Goal: Task Accomplishment & Management: Complete application form

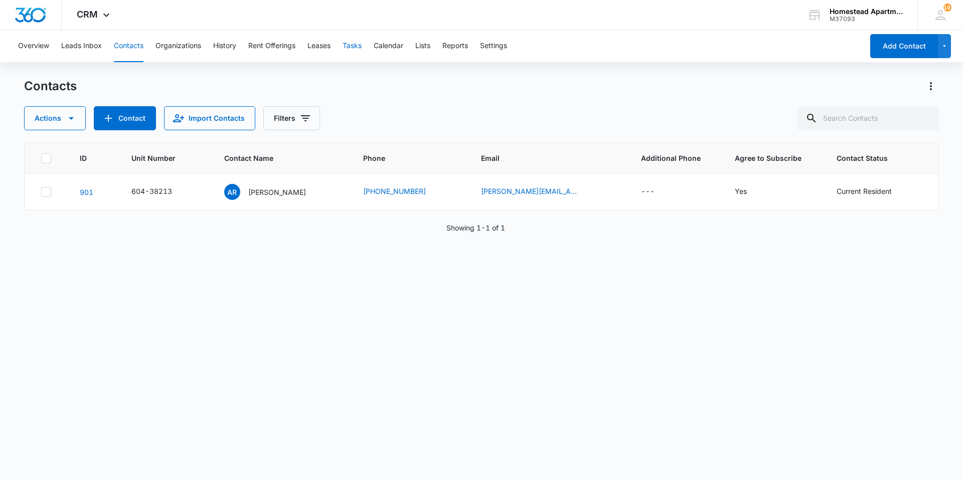
click at [349, 43] on button "Tasks" at bounding box center [351, 46] width 19 height 32
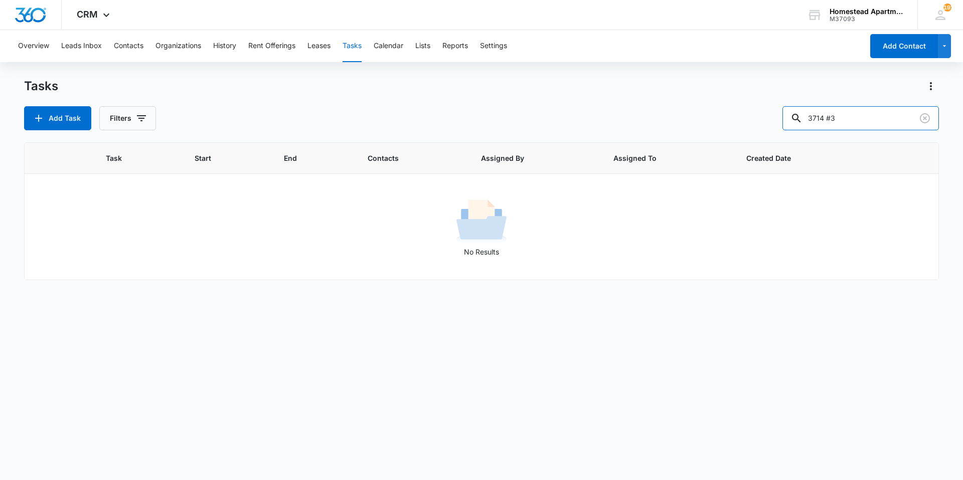
drag, startPoint x: 856, startPoint y: 117, endPoint x: 789, endPoint y: 127, distance: 67.9
click at [789, 127] on div "Add Task Filters 3714 #3" at bounding box center [481, 118] width 915 height 24
type input "c"
click at [61, 121] on button "Add Task" at bounding box center [57, 118] width 67 height 24
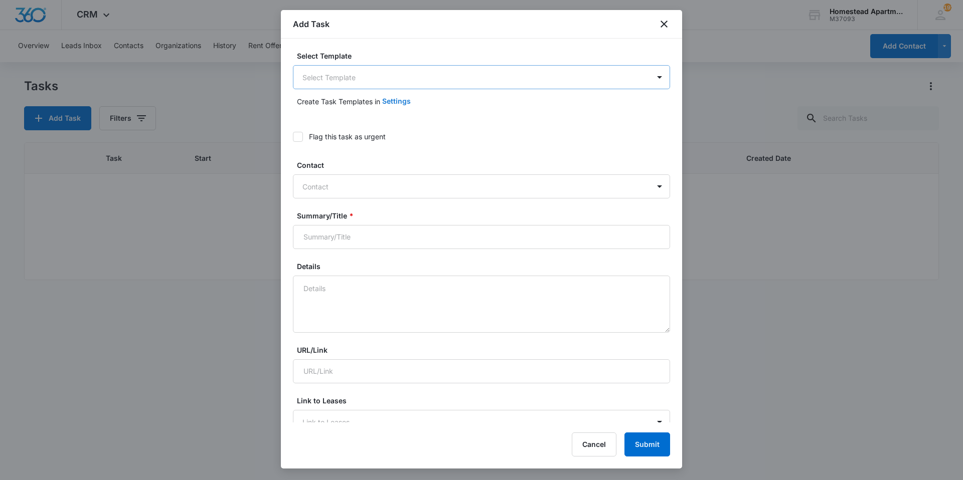
click at [403, 90] on button "Settings" at bounding box center [396, 101] width 29 height 24
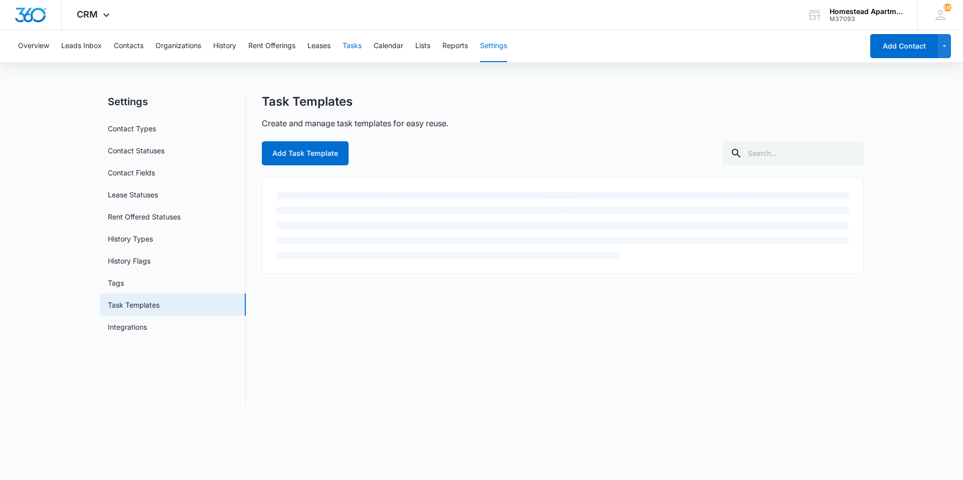
click at [351, 43] on button "Tasks" at bounding box center [351, 46] width 19 height 32
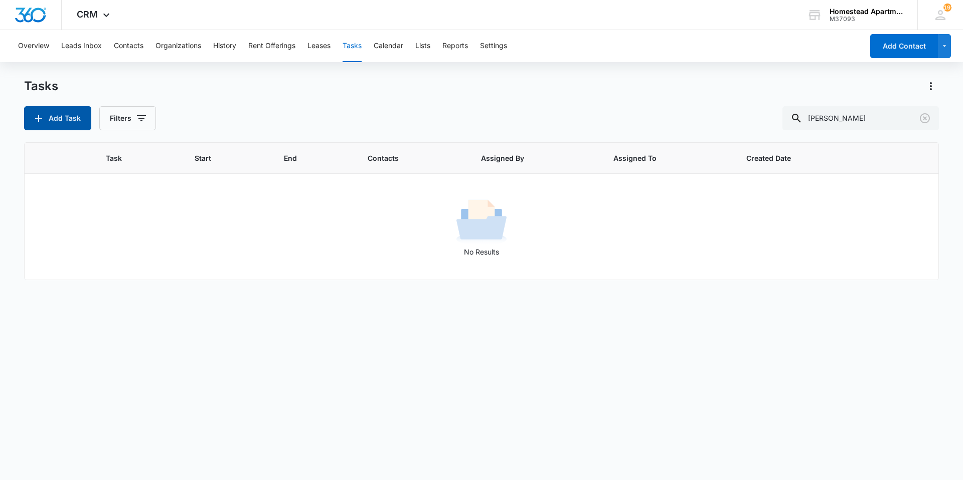
click at [56, 124] on button "Add Task" at bounding box center [57, 118] width 67 height 24
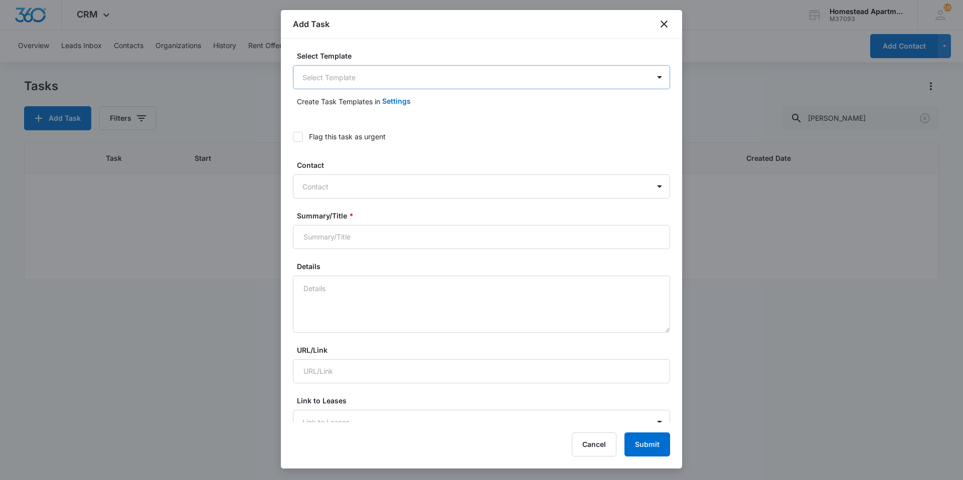
click at [367, 70] on body "CRM Apps Reputation Websites Forms CRM Email Social Content Intelligence Files …" at bounding box center [481, 240] width 963 height 480
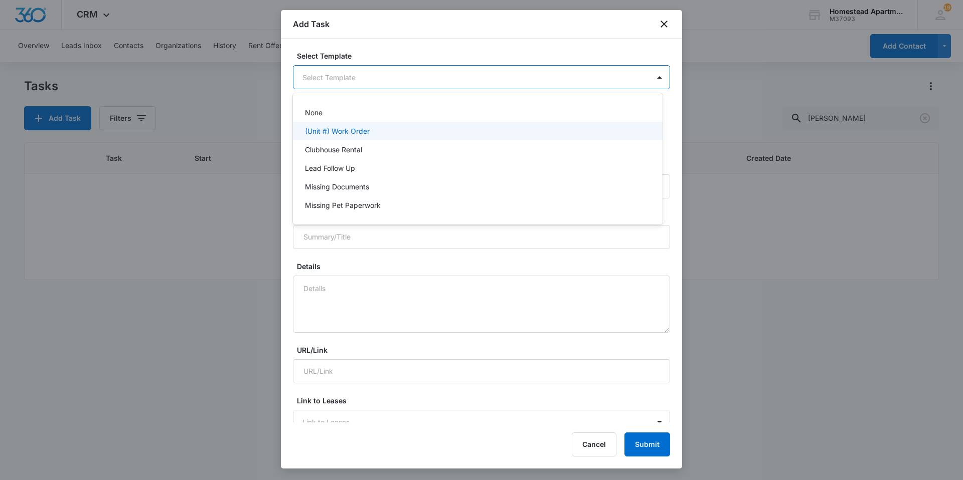
click at [357, 134] on p "(Unit #) Work Order" at bounding box center [337, 131] width 65 height 11
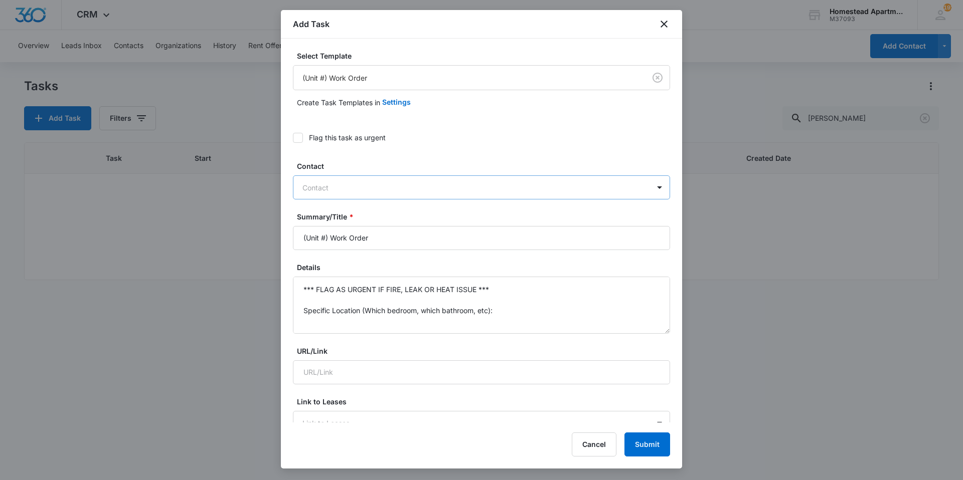
click at [347, 190] on div at bounding box center [475, 188] width 346 height 13
type input "[PERSON_NAME]"
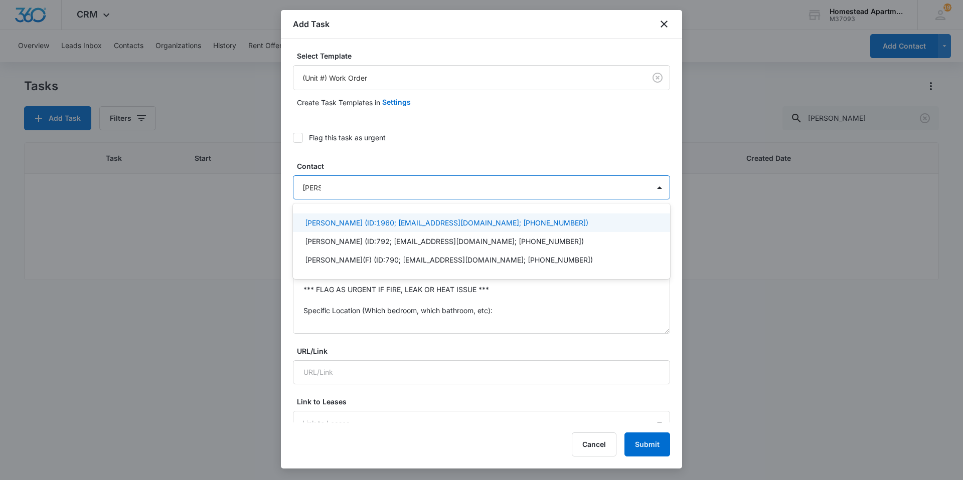
click at [354, 223] on p "[PERSON_NAME] (ID:1960; [EMAIL_ADDRESS][DOMAIN_NAME]; [PHONE_NUMBER])" at bounding box center [446, 223] width 283 height 11
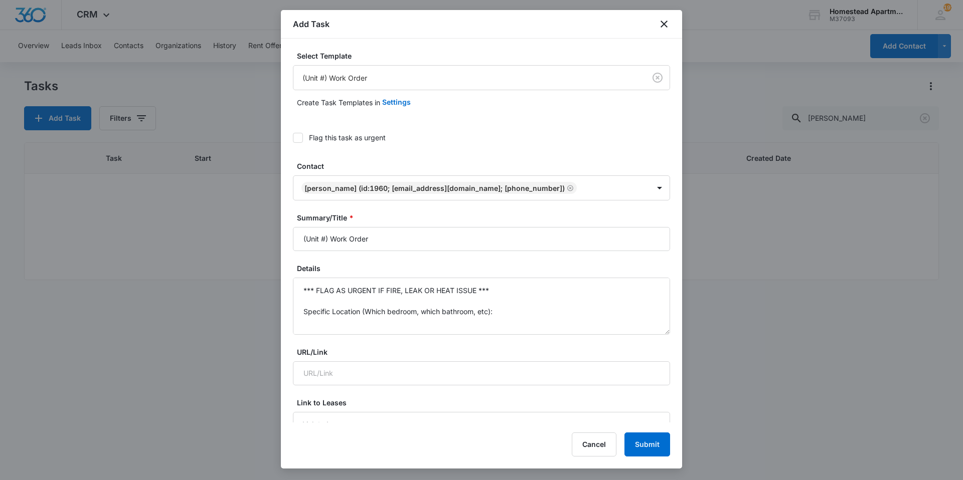
drag, startPoint x: 378, startPoint y: 238, endPoint x: 266, endPoint y: 242, distance: 111.4
click at [266, 242] on body "CRM Apps Reputation Websites Forms CRM Email Social Content Intelligence Files …" at bounding box center [481, 240] width 963 height 480
type input "W"
type input "3"
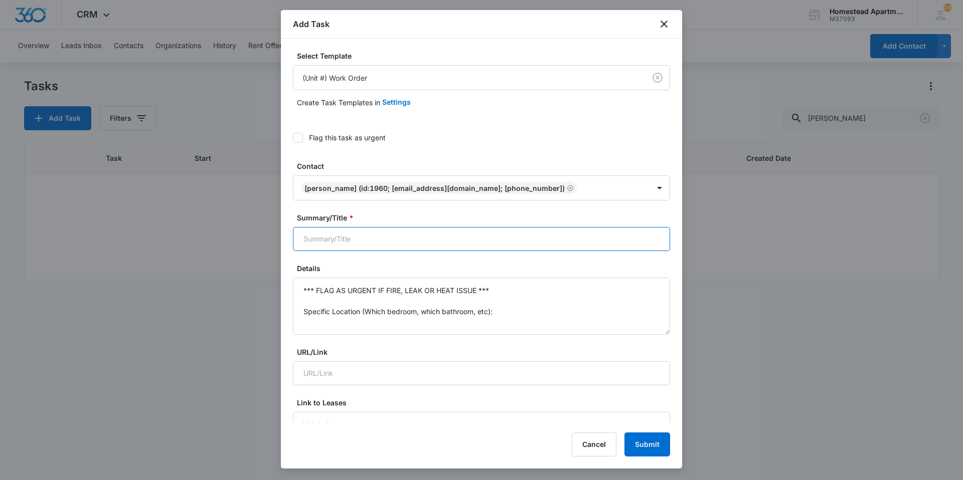
click at [358, 233] on input "Summary/Title *" at bounding box center [481, 239] width 377 height 24
type input "w"
type input "3547#6 Washer/Dryer install"
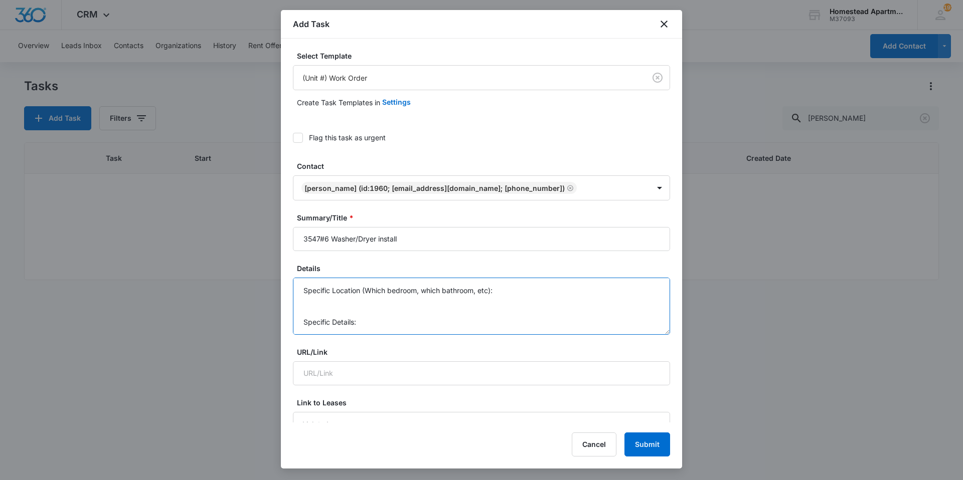
scroll to position [74, 0]
drag, startPoint x: 302, startPoint y: 289, endPoint x: 526, endPoint y: 345, distance: 230.1
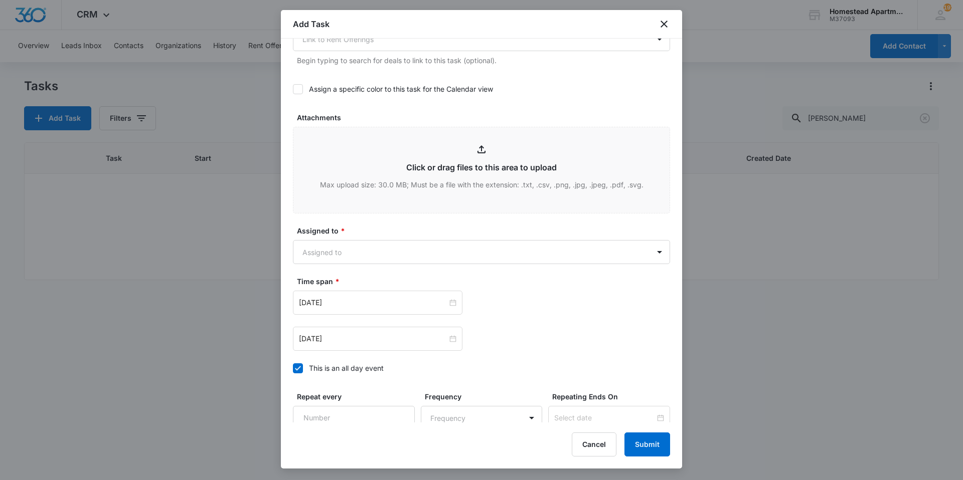
scroll to position [451, 0]
type textarea "He just moved in 9/13 and decided he wants W/D. Please install."
click at [475, 252] on body "CRM Apps Reputation Websites Forms CRM Email Social Content Intelligence Files …" at bounding box center [481, 240] width 963 height 480
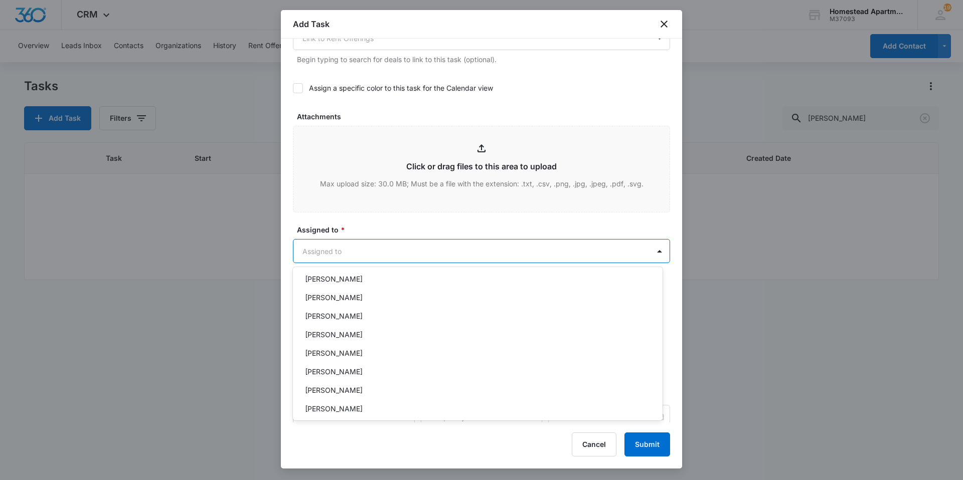
scroll to position [163, 0]
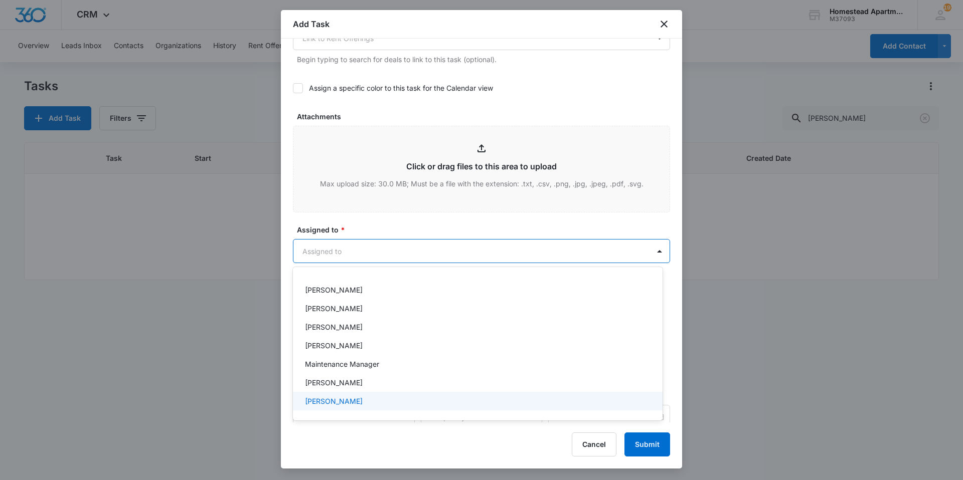
click at [365, 406] on div "[PERSON_NAME]" at bounding box center [476, 401] width 343 height 11
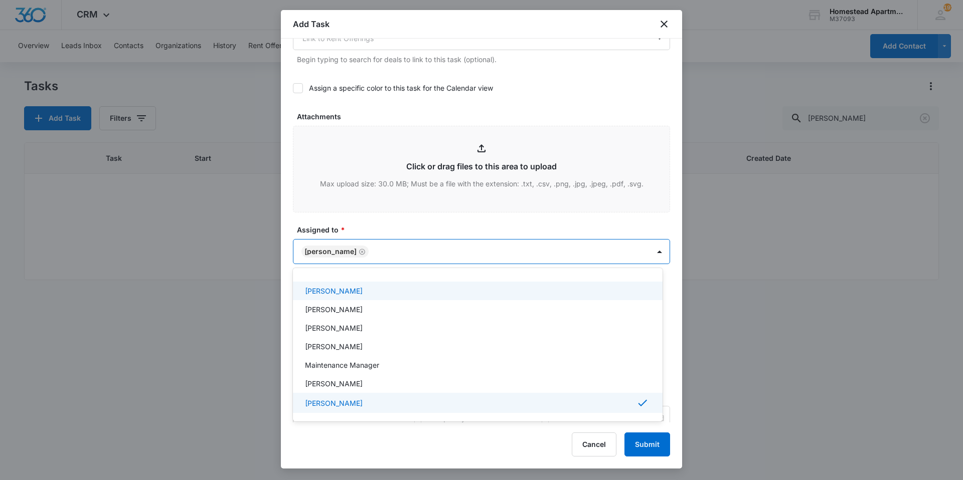
click at [386, 224] on div at bounding box center [481, 240] width 963 height 480
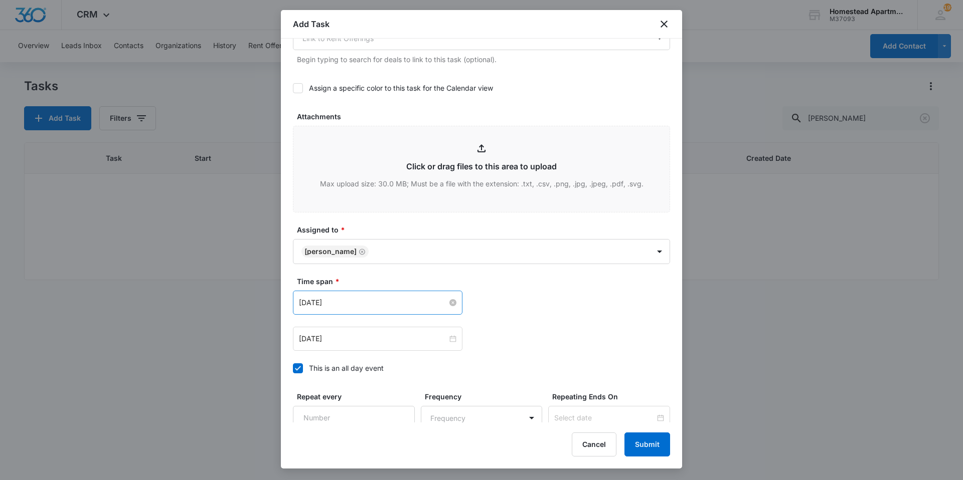
click at [392, 298] on input "[DATE]" at bounding box center [373, 302] width 148 height 11
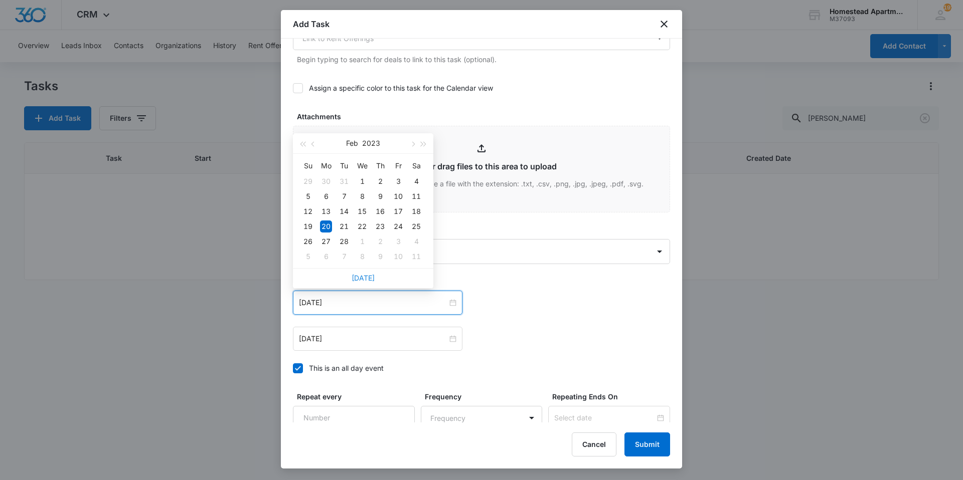
click at [370, 279] on link "[DATE]" at bounding box center [363, 278] width 23 height 9
type input "[DATE]"
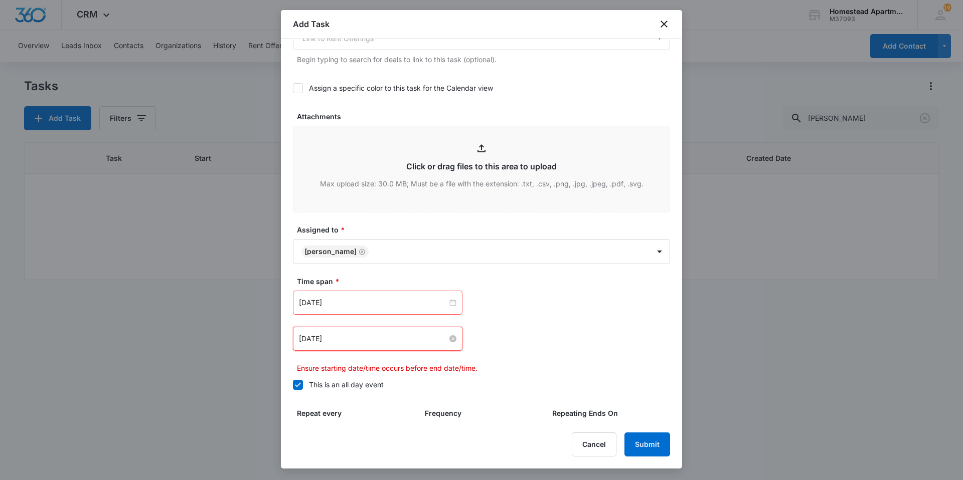
click at [355, 338] on input "[DATE]" at bounding box center [373, 338] width 148 height 11
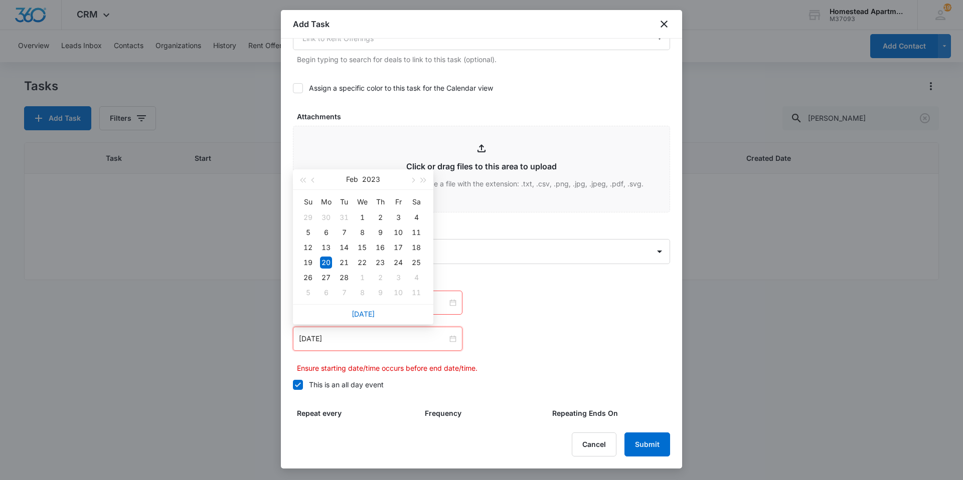
click at [364, 318] on div "[DATE]" at bounding box center [363, 314] width 140 height 20
click at [361, 312] on link "[DATE]" at bounding box center [363, 314] width 23 height 9
type input "[DATE]"
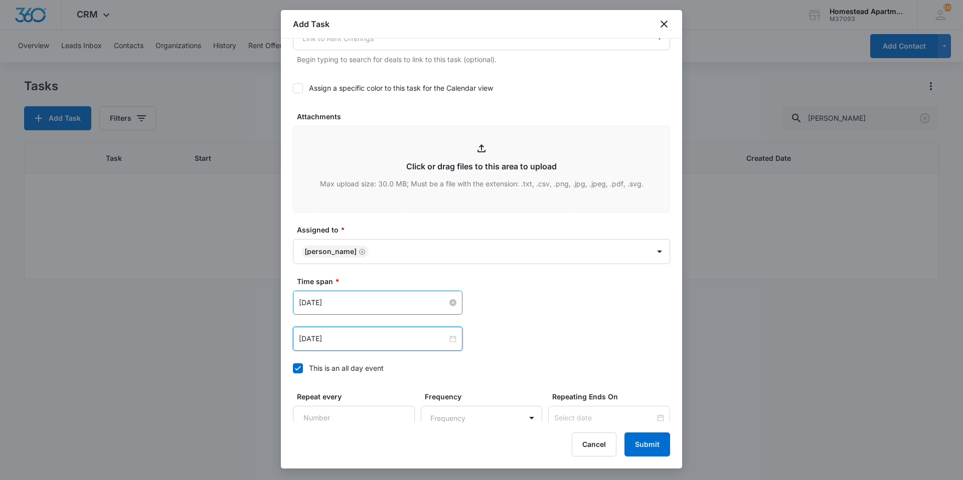
click at [354, 302] on input "[DATE]" at bounding box center [373, 302] width 148 height 11
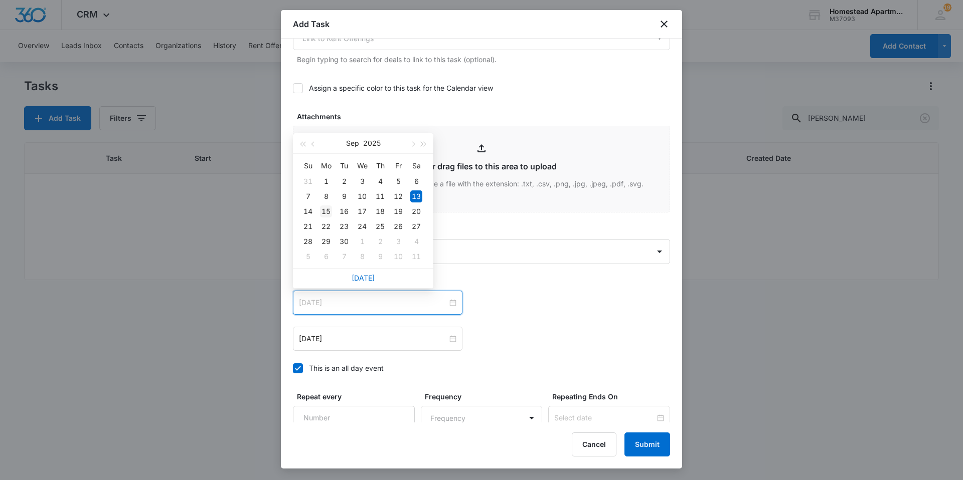
type input "[DATE]"
click at [325, 208] on div "15" at bounding box center [326, 212] width 12 height 12
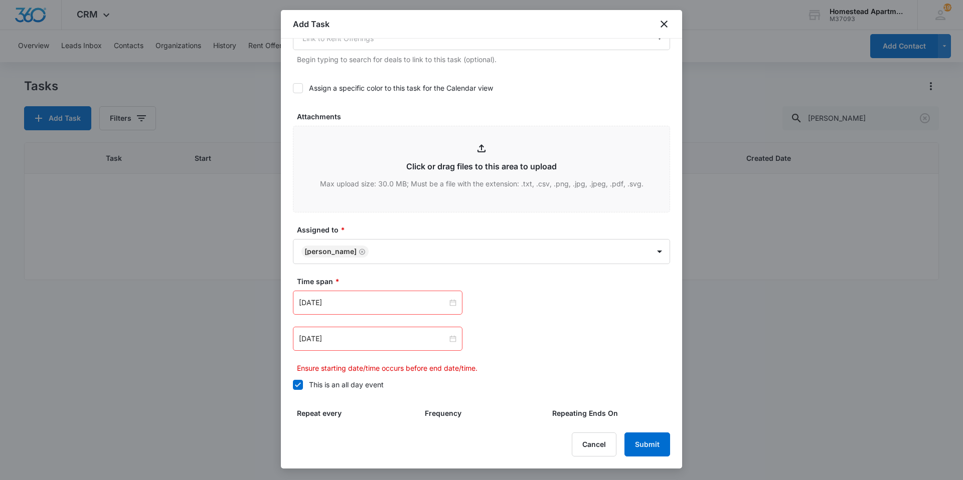
click at [346, 333] on div "[DATE]" at bounding box center [377, 339] width 169 height 24
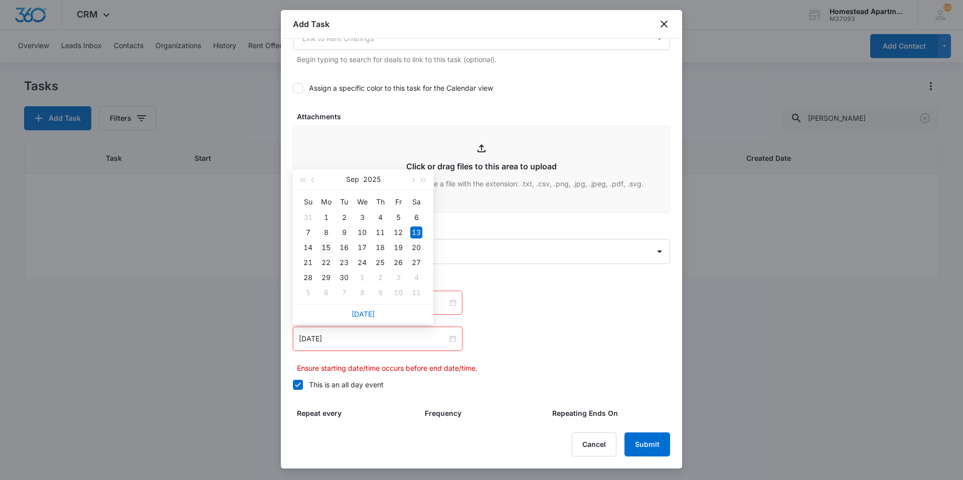
type input "[DATE]"
click at [329, 245] on div "15" at bounding box center [326, 248] width 12 height 12
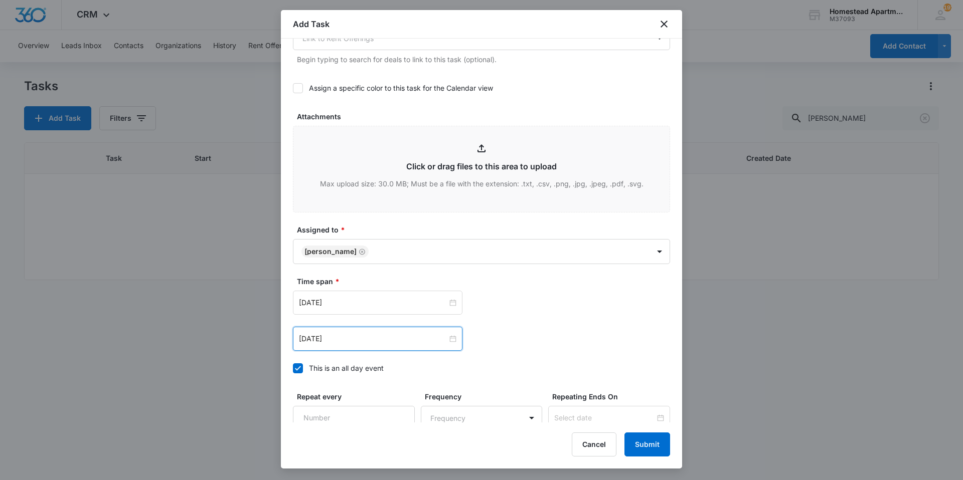
click at [574, 320] on div "[DATE] [DATE] Su Mo Tu We Th Fr Sa 31 1 2 3 4 5 6 7 8 9 10 11 12 13 14 15 16 17…" at bounding box center [481, 321] width 377 height 60
click at [643, 441] on button "Submit" at bounding box center [647, 445] width 46 height 24
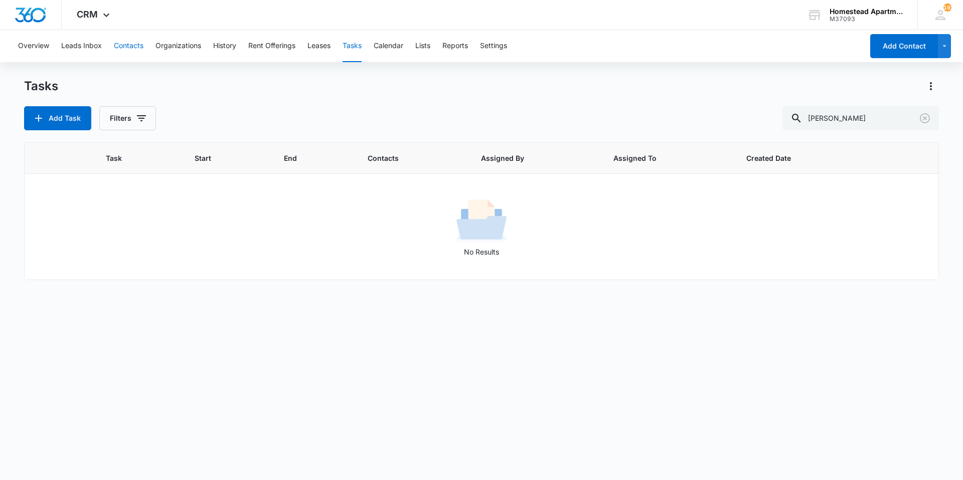
click at [138, 46] on button "Contacts" at bounding box center [129, 46] width 30 height 32
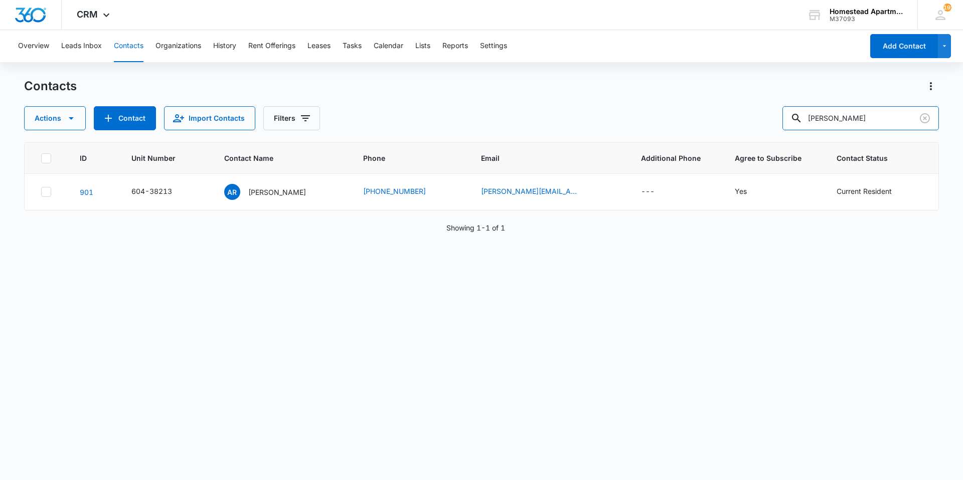
drag, startPoint x: 859, startPoint y: 118, endPoint x: 762, endPoint y: 137, distance: 99.0
click at [762, 137] on div "Contacts Actions Contact Import Contacts Filters [PERSON_NAME] ID Unit Number C…" at bounding box center [481, 278] width 915 height 401
type input "andre"
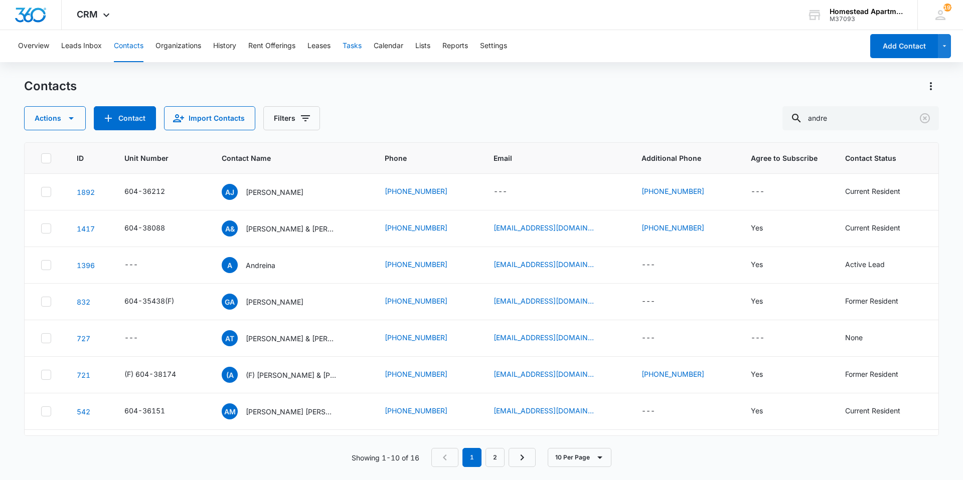
click at [358, 45] on button "Tasks" at bounding box center [351, 46] width 19 height 32
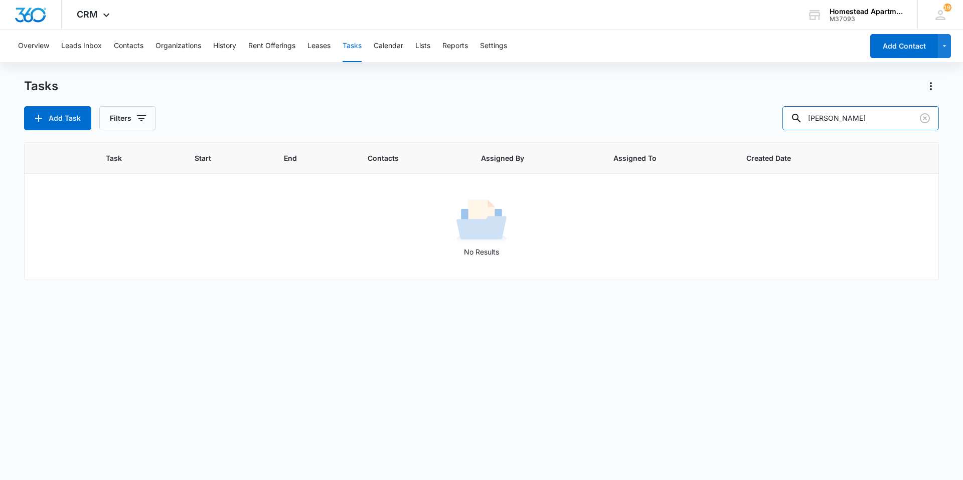
drag, startPoint x: 848, startPoint y: 115, endPoint x: 741, endPoint y: 128, distance: 108.0
click at [741, 128] on div "Add Task Filters [PERSON_NAME]" at bounding box center [481, 118] width 915 height 24
click at [48, 117] on button "Add Task" at bounding box center [57, 118] width 67 height 24
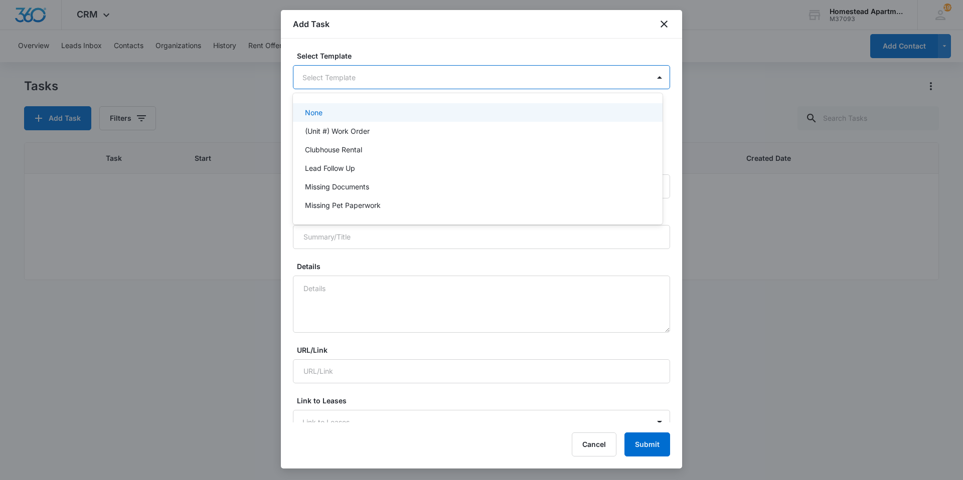
click at [355, 77] on body "CRM Apps Reputation Websites Forms CRM Email Social Content Intelligence Files …" at bounding box center [481, 240] width 963 height 480
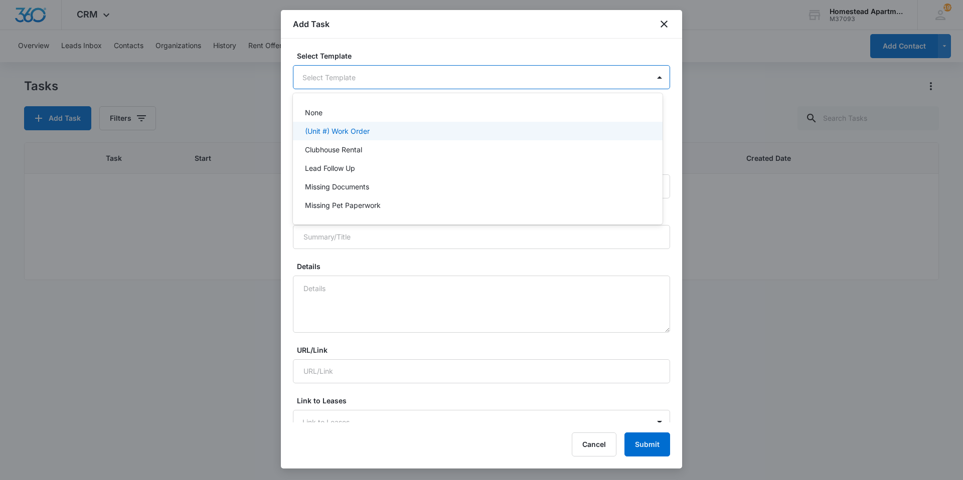
click at [350, 128] on p "(Unit #) Work Order" at bounding box center [337, 131] width 65 height 11
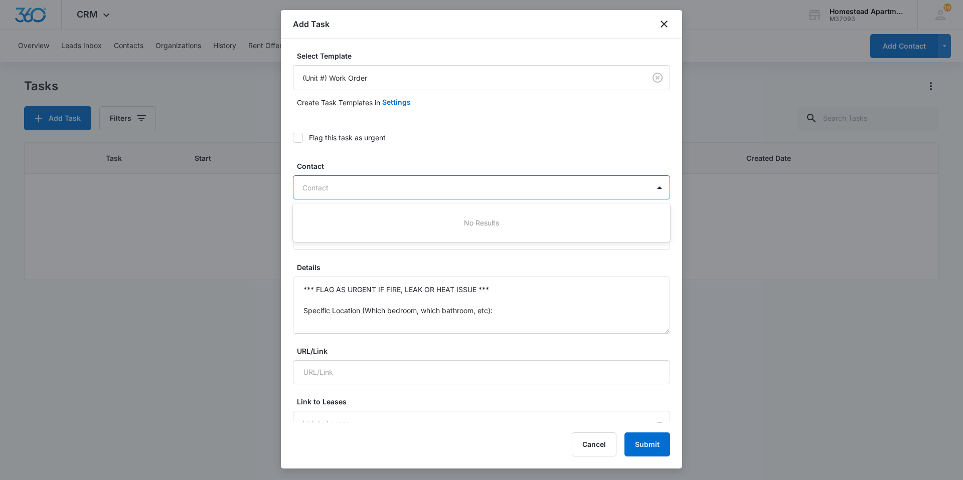
click at [337, 189] on div at bounding box center [475, 188] width 346 height 13
type input "r"
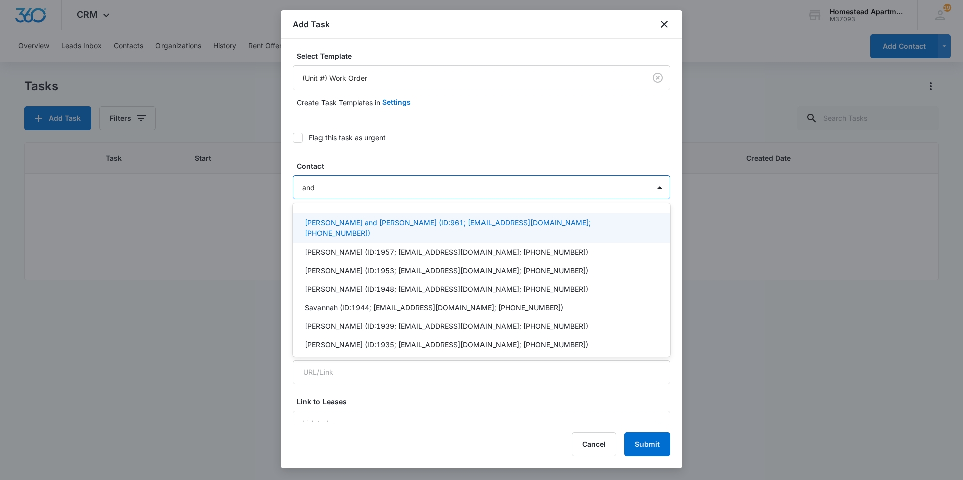
type input "andr"
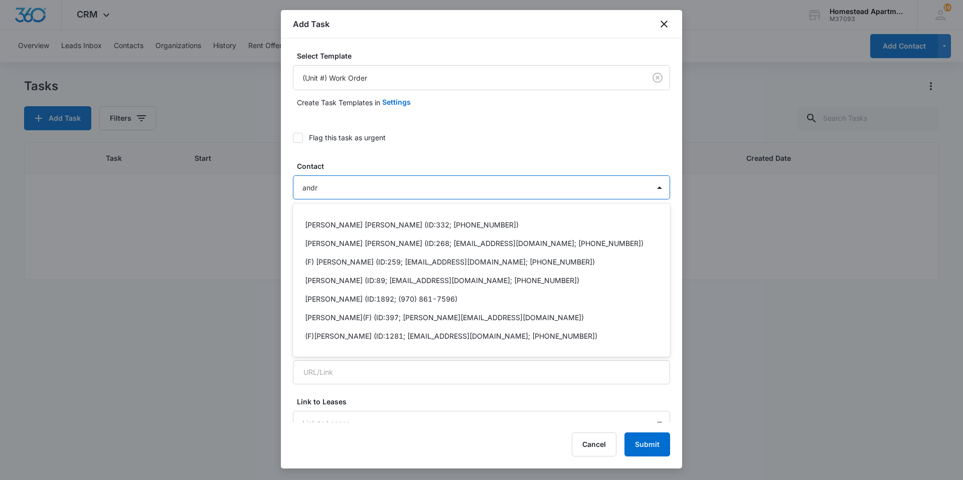
scroll to position [251, 0]
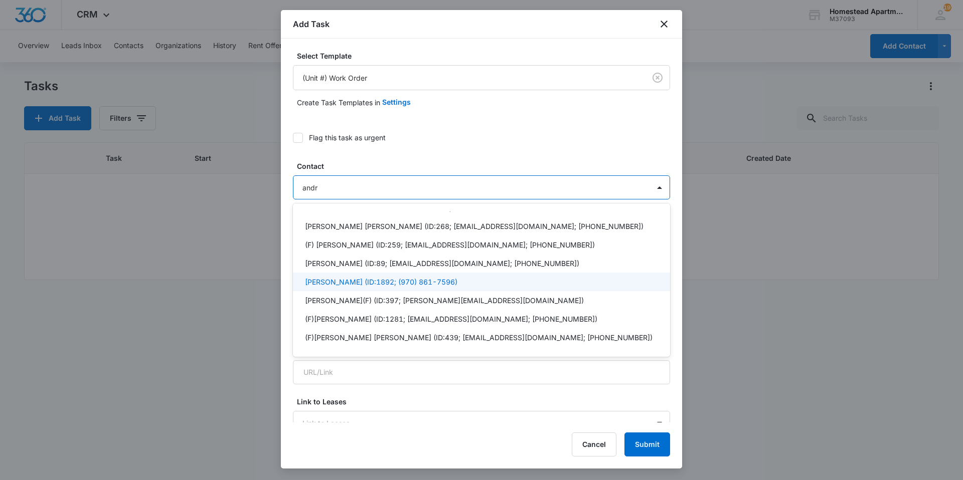
click at [366, 277] on p "[PERSON_NAME] (ID:1892; (970) 861-7596)" at bounding box center [381, 282] width 152 height 11
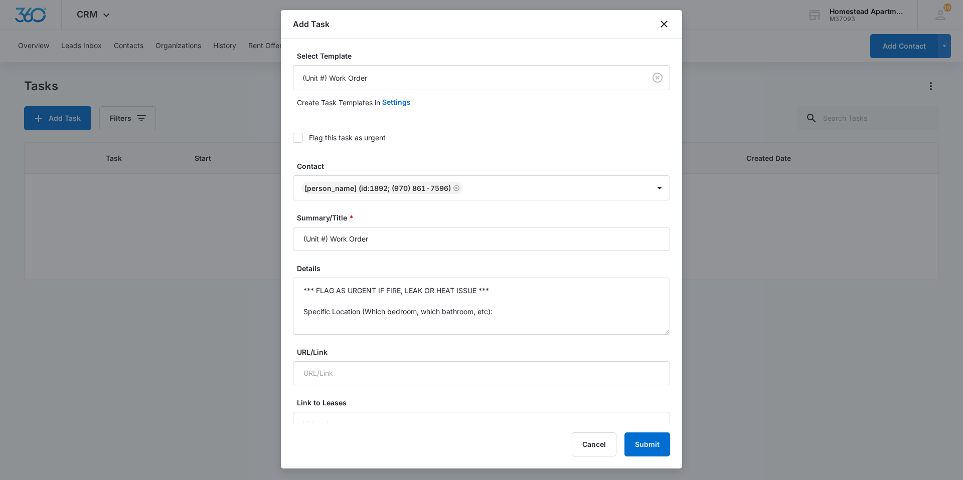
drag, startPoint x: 377, startPoint y: 243, endPoint x: 289, endPoint y: 255, distance: 88.6
click at [289, 255] on div "Select Template (Unit #) Work Order Create Task Templates in Settings Flag this…" at bounding box center [481, 231] width 401 height 384
type input "3621#2 Work order"
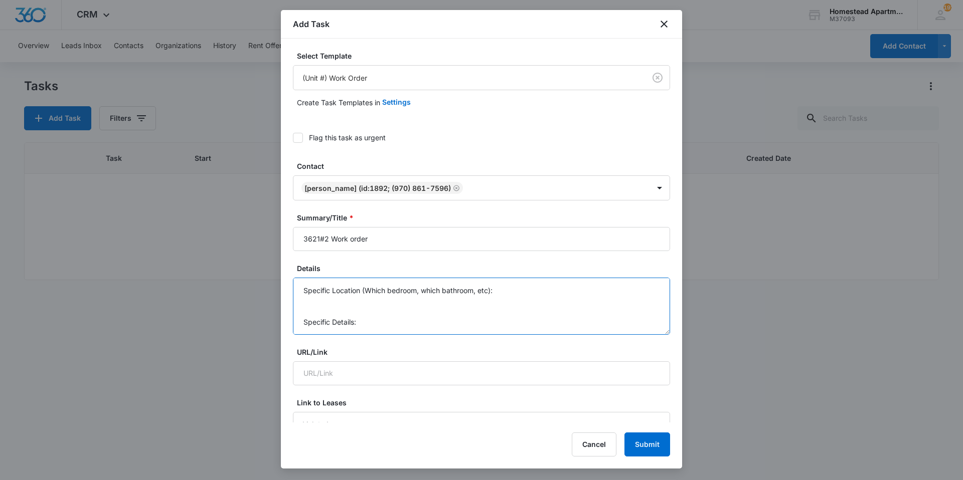
drag, startPoint x: 304, startPoint y: 288, endPoint x: 508, endPoint y: 357, distance: 215.7
type textarea "Refridgerator is not cooling properly."
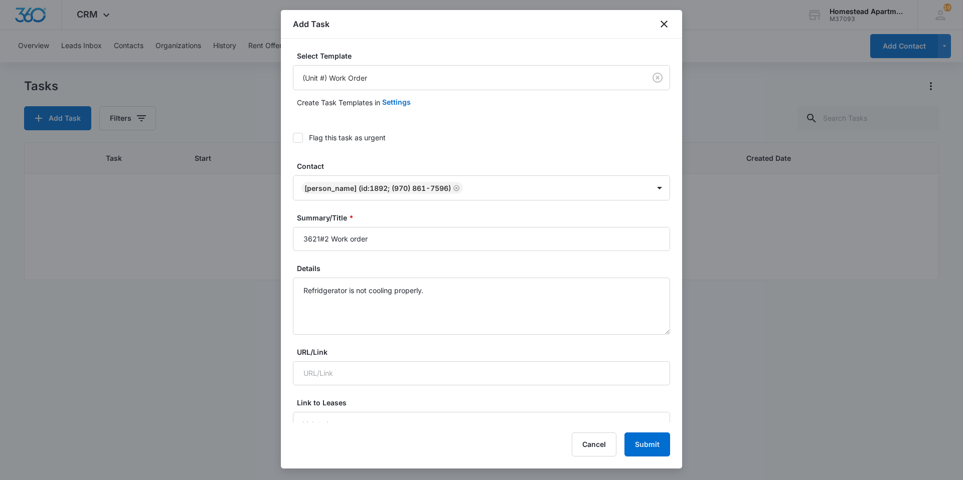
click at [300, 137] on icon at bounding box center [298, 137] width 6 height 5
click at [293, 138] on input "Flag this task as urgent" at bounding box center [293, 138] width 0 height 0
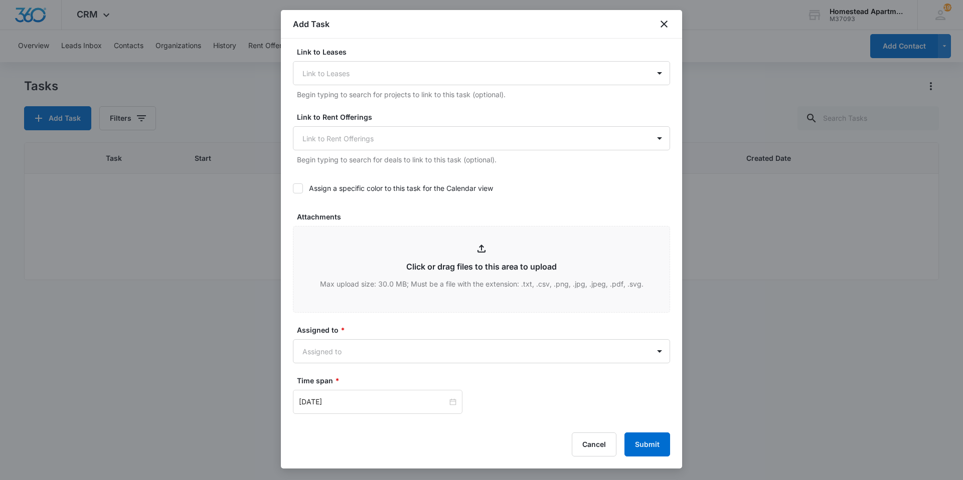
scroll to position [501, 0]
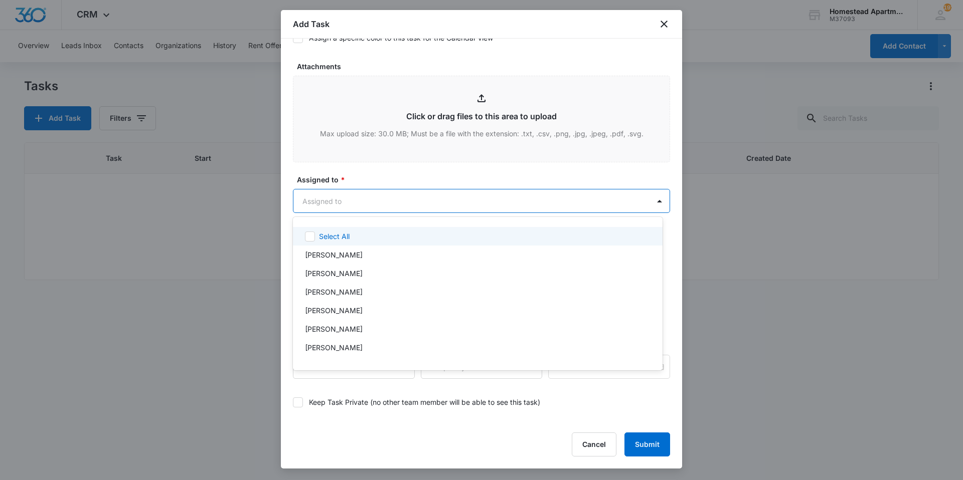
click at [358, 208] on body "CRM Apps Reputation Websites Forms CRM Email Social Content Intelligence Files …" at bounding box center [481, 240] width 963 height 480
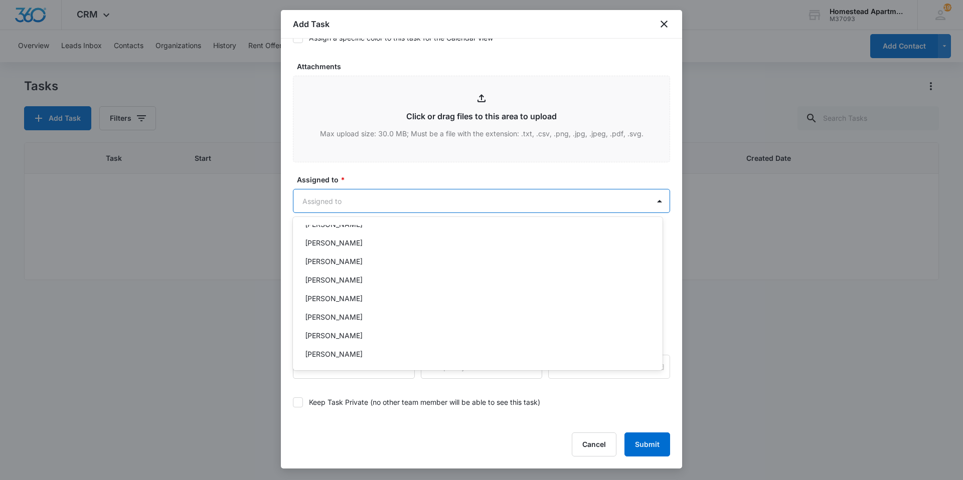
scroll to position [163, 0]
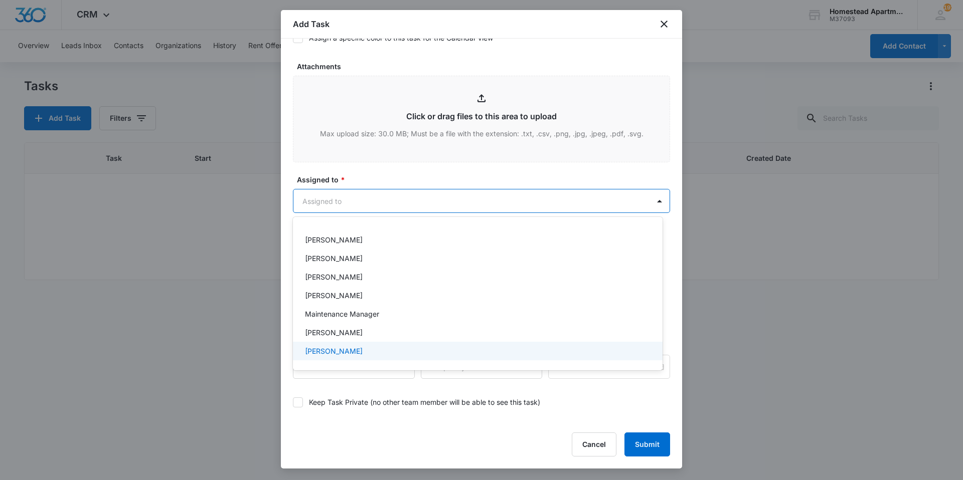
click at [347, 352] on p "[PERSON_NAME]" at bounding box center [334, 351] width 58 height 11
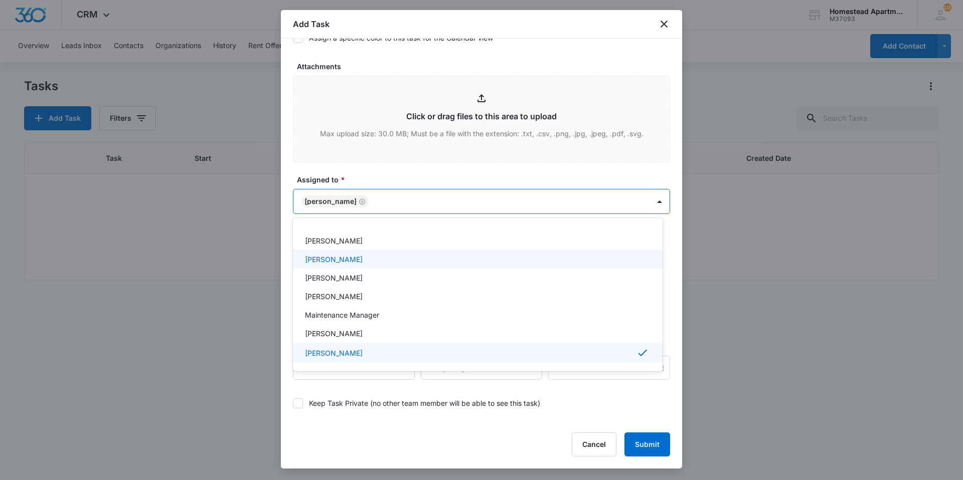
click at [443, 165] on div at bounding box center [481, 240] width 963 height 480
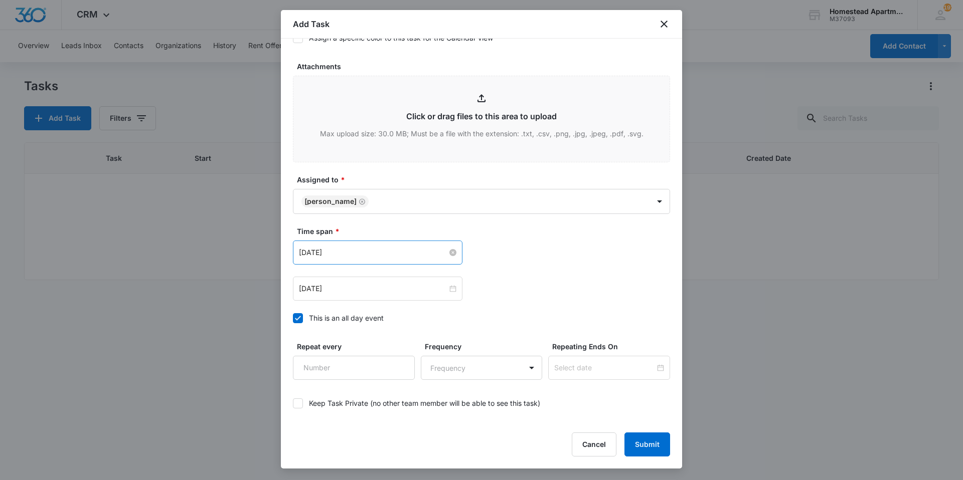
click at [407, 251] on input "[DATE]" at bounding box center [373, 252] width 148 height 11
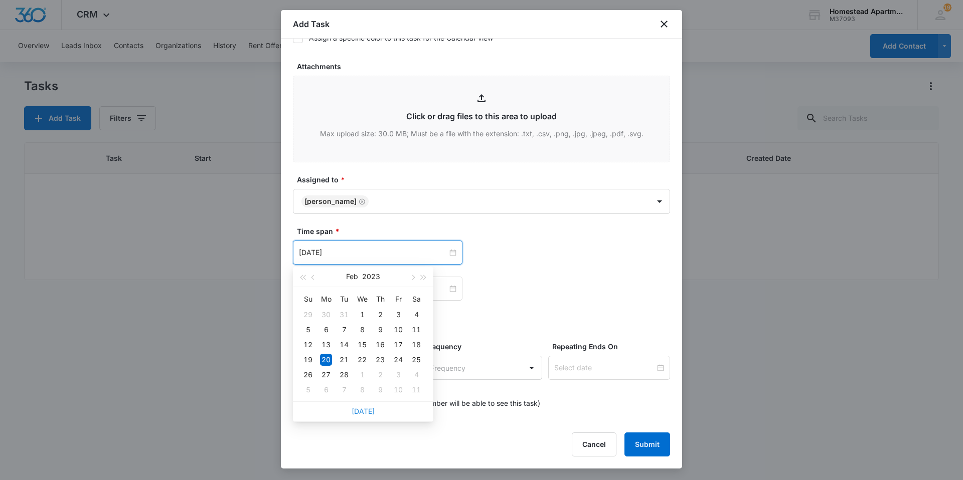
click at [354, 410] on link "[DATE]" at bounding box center [363, 411] width 23 height 9
type input "[DATE]"
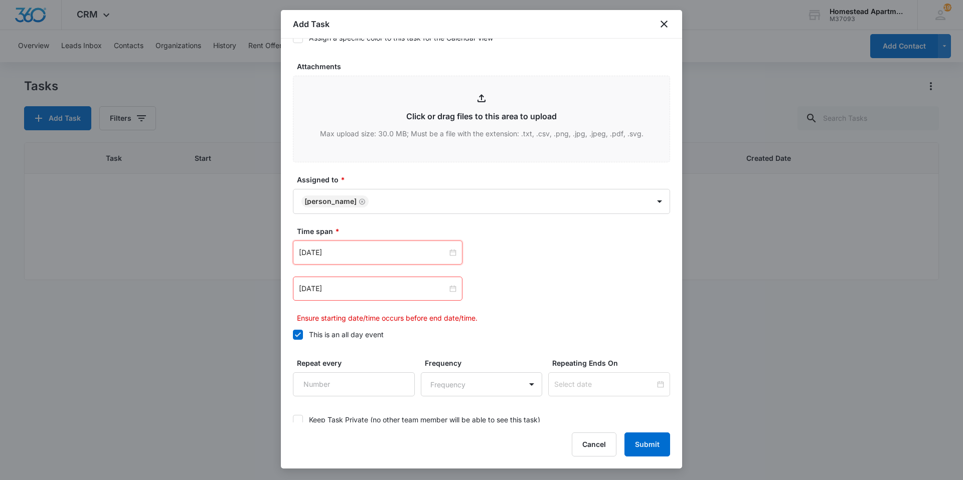
click at [500, 279] on div "[DATE]" at bounding box center [481, 289] width 377 height 24
click at [395, 290] on input "[DATE]" at bounding box center [373, 288] width 148 height 11
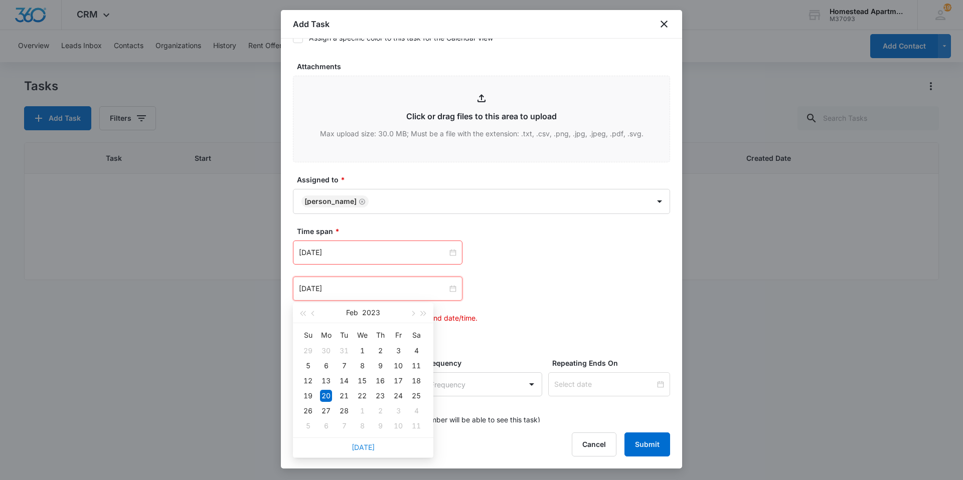
click at [367, 449] on link "[DATE]" at bounding box center [363, 447] width 23 height 9
type input "[DATE]"
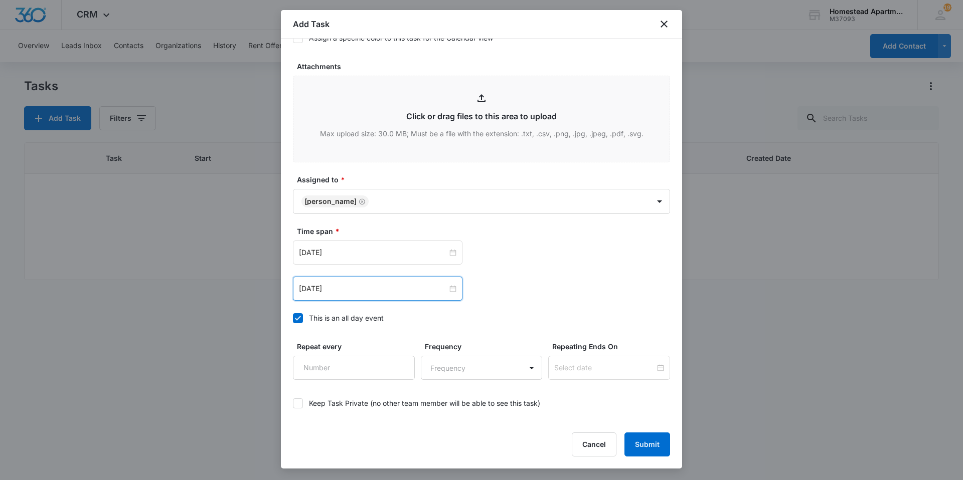
click at [537, 290] on div "[DATE] [DATE] Su Mo Tu We Th Fr Sa 31 1 2 3 4 5 6 7 8 9 10 11 12 13 14 15 16 17…" at bounding box center [481, 289] width 377 height 24
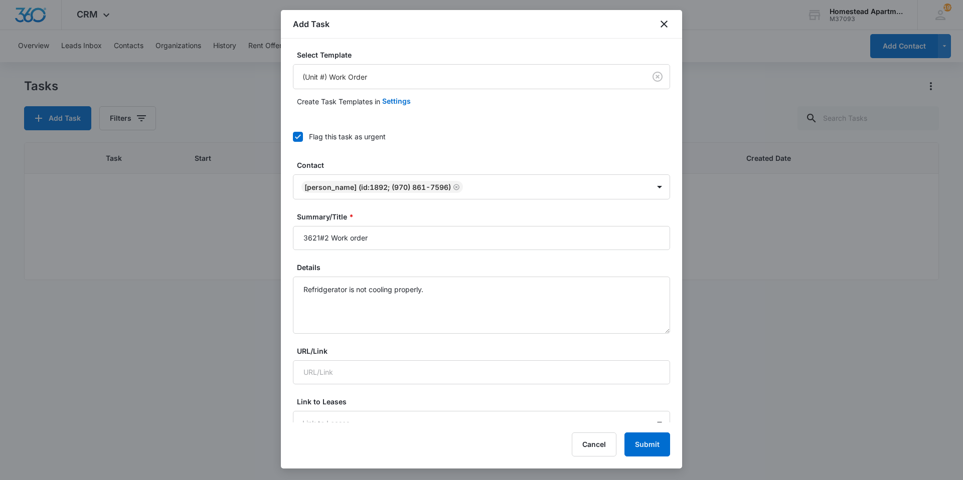
scroll to position [0, 0]
click at [641, 445] on button "Submit" at bounding box center [647, 445] width 46 height 24
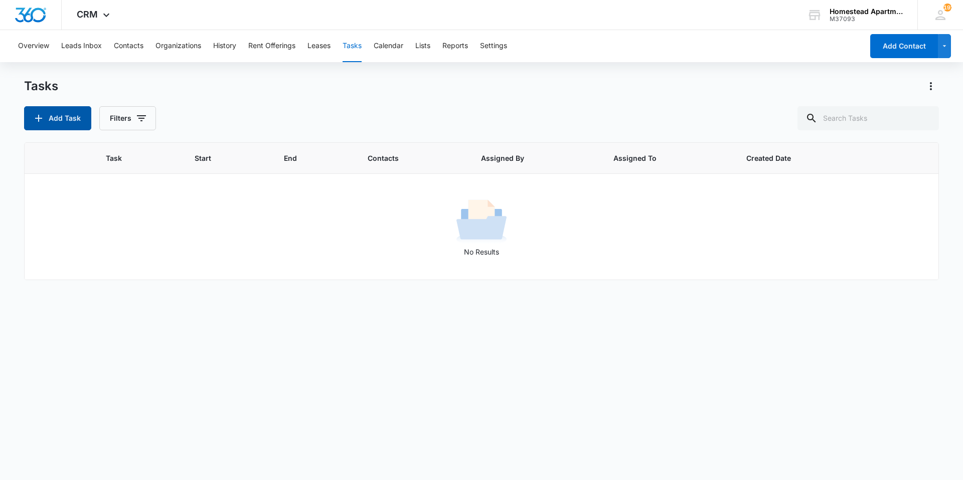
click at [55, 109] on button "Add Task" at bounding box center [57, 118] width 67 height 24
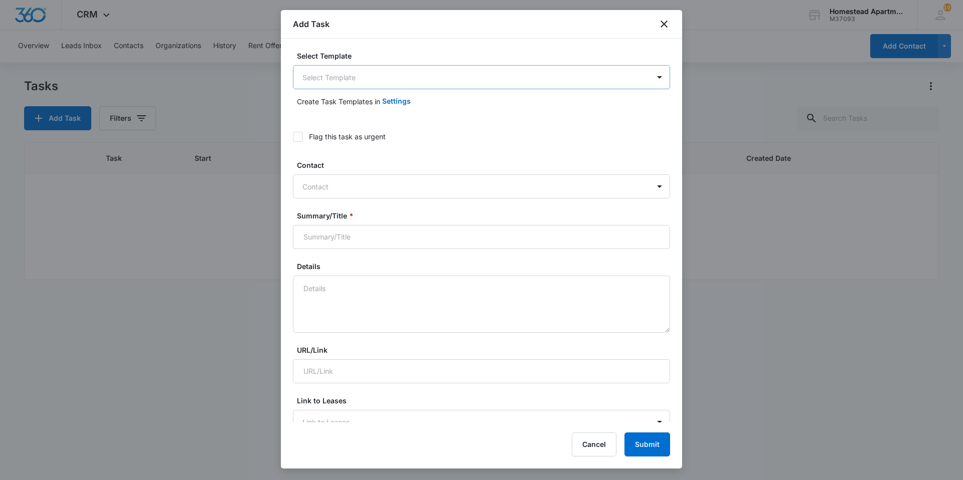
click at [376, 79] on body "CRM Apps Reputation Websites Forms CRM Email Social Content Intelligence Files …" at bounding box center [481, 240] width 963 height 480
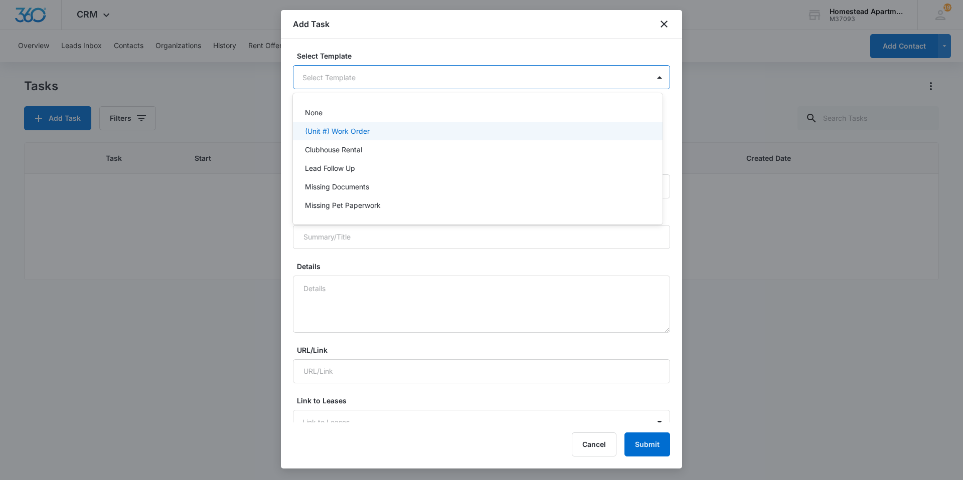
click at [365, 135] on p "(Unit #) Work Order" at bounding box center [337, 131] width 65 height 11
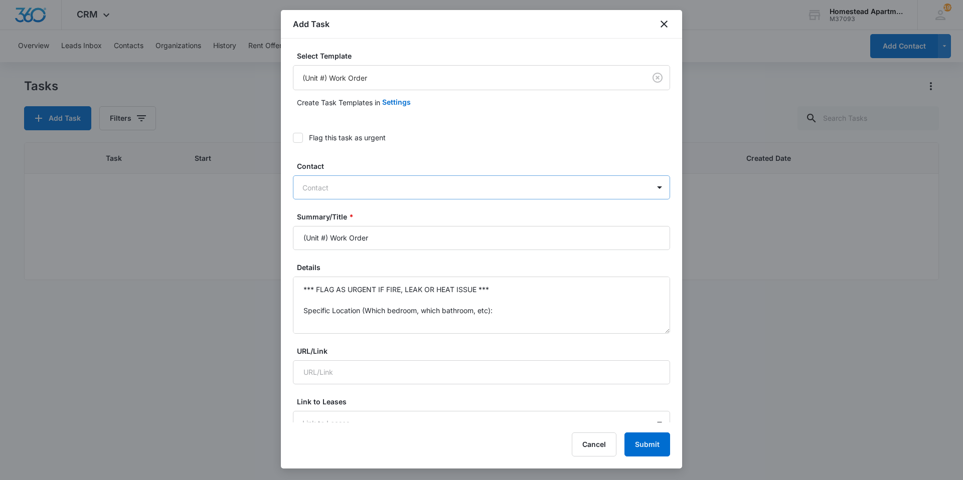
click at [337, 189] on div at bounding box center [475, 188] width 346 height 13
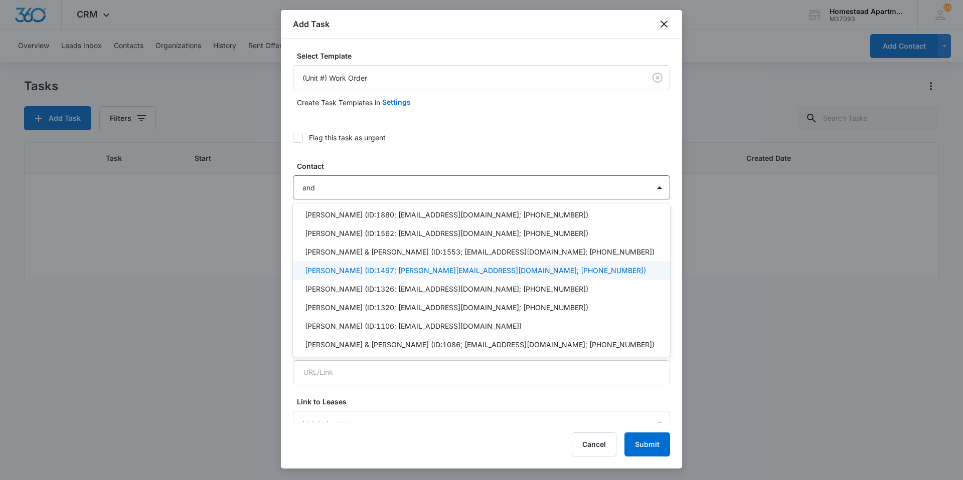
scroll to position [201, 0]
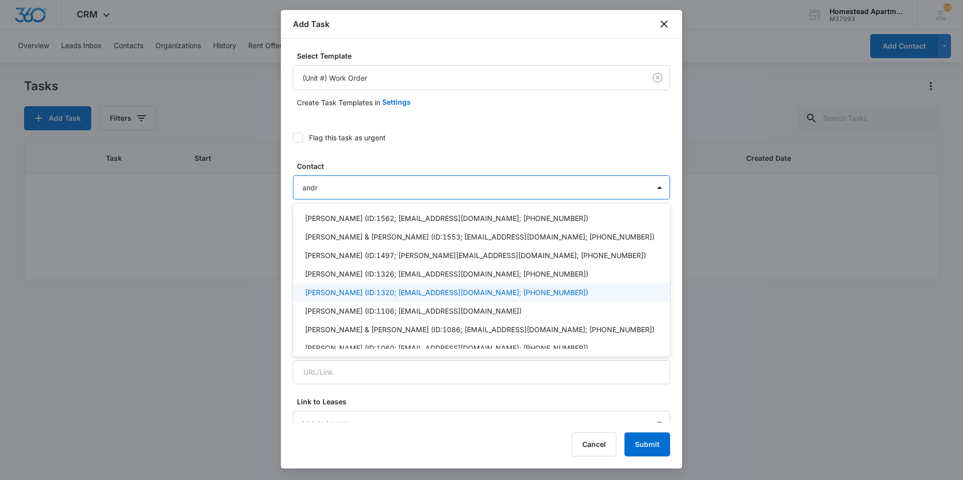
type input "andre"
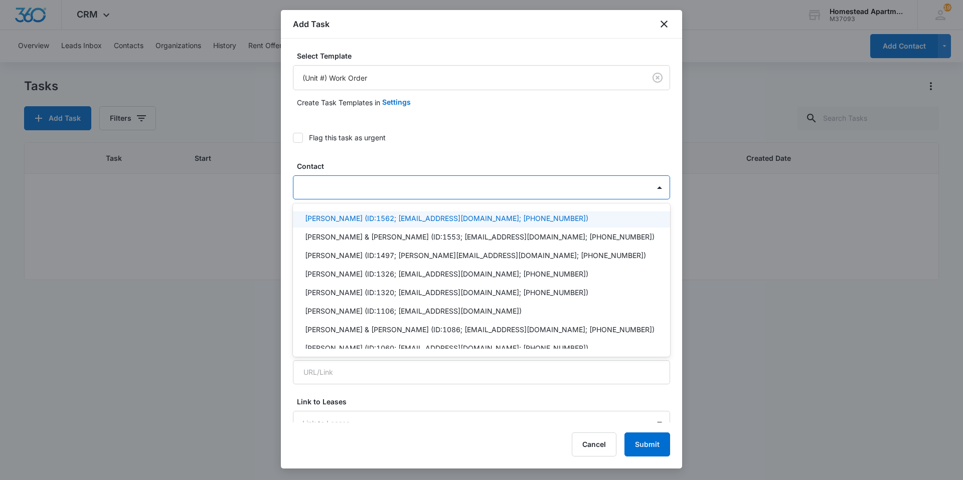
scroll to position [0, 0]
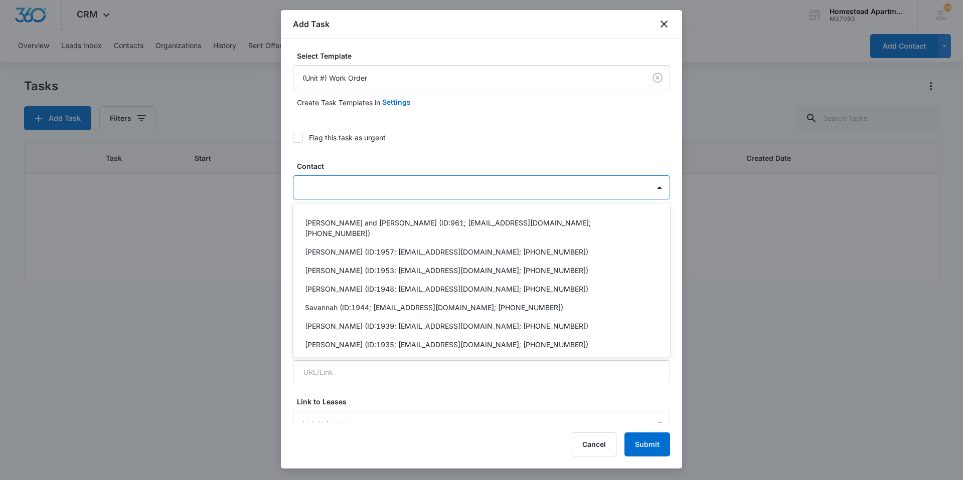
click at [404, 190] on div at bounding box center [475, 188] width 346 height 13
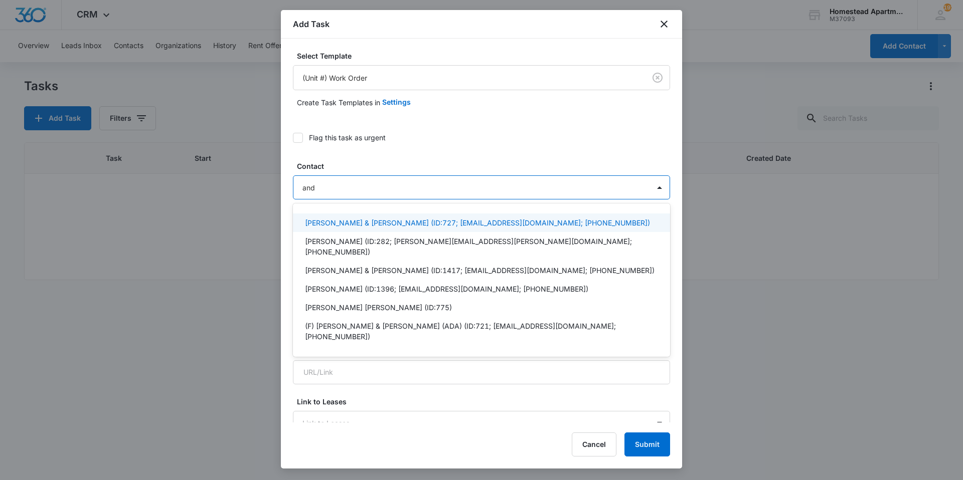
type input "andr"
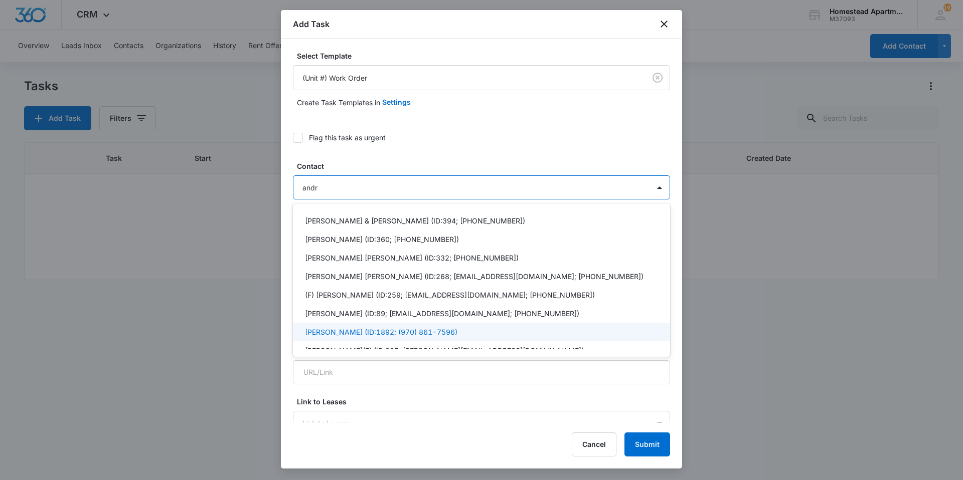
scroll to position [251, 0]
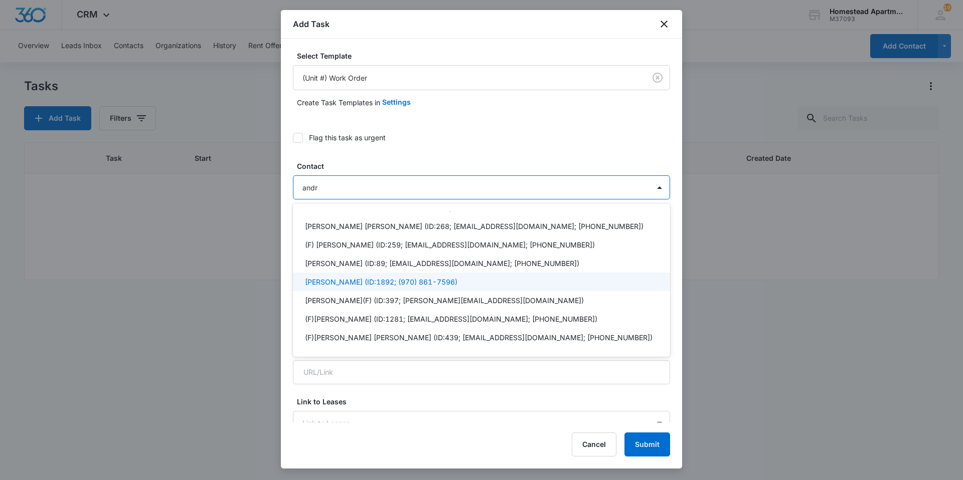
click at [384, 277] on p "[PERSON_NAME] (ID:1892; (970) 861-7596)" at bounding box center [381, 282] width 152 height 11
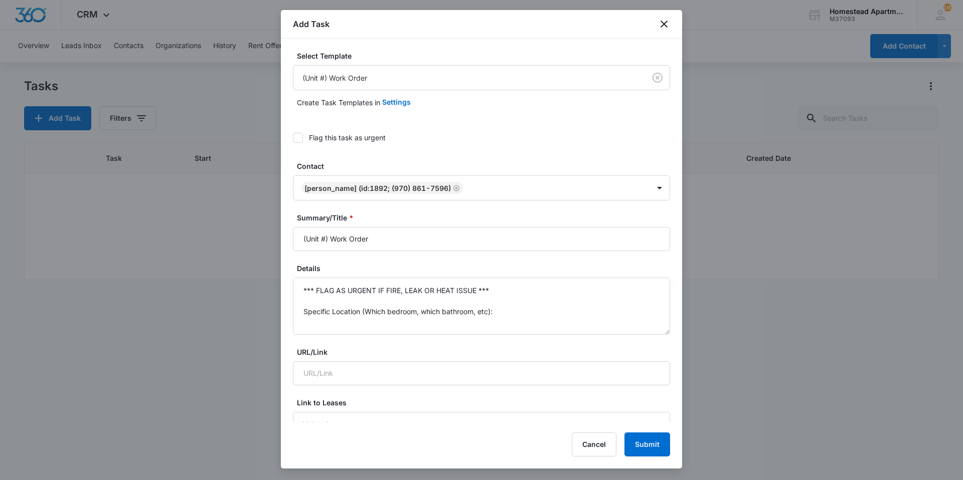
click at [560, 140] on label "Flag this task as urgent" at bounding box center [481, 137] width 377 height 11
click at [293, 138] on input "Flag this task as urgent" at bounding box center [293, 138] width 0 height 0
click at [407, 244] on input "(Unit #) Work Order" at bounding box center [481, 239] width 377 height 24
type input "("
type input "3621#2 Work Order"
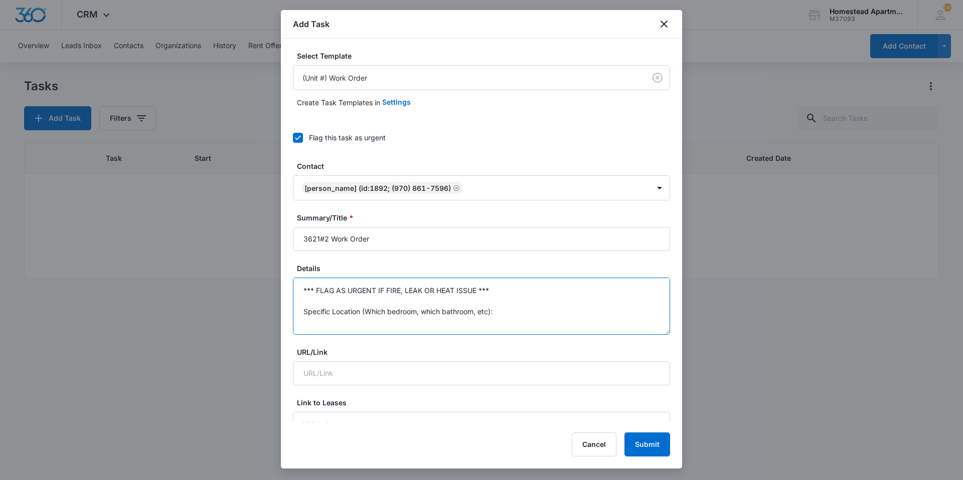
scroll to position [74, 0]
drag, startPoint x: 302, startPoint y: 290, endPoint x: 517, endPoint y: 348, distance: 222.7
type textarea "d"
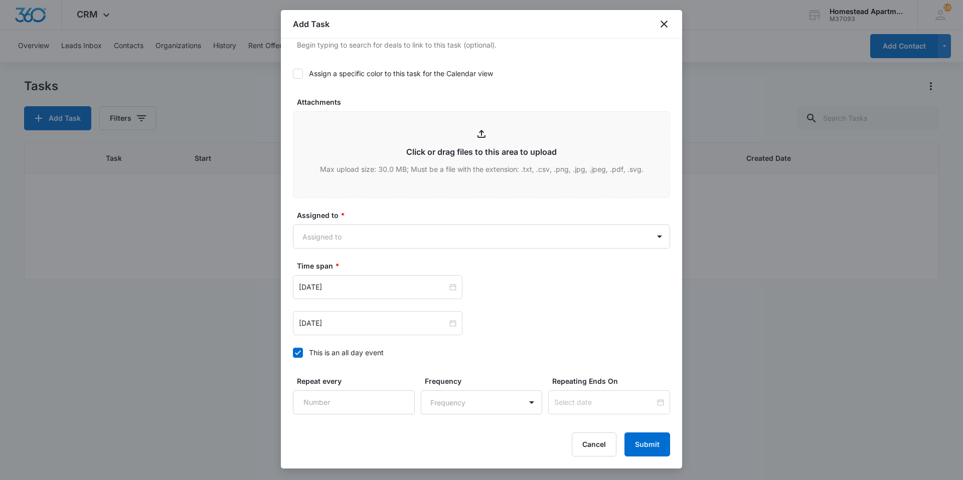
scroll to position [501, 0]
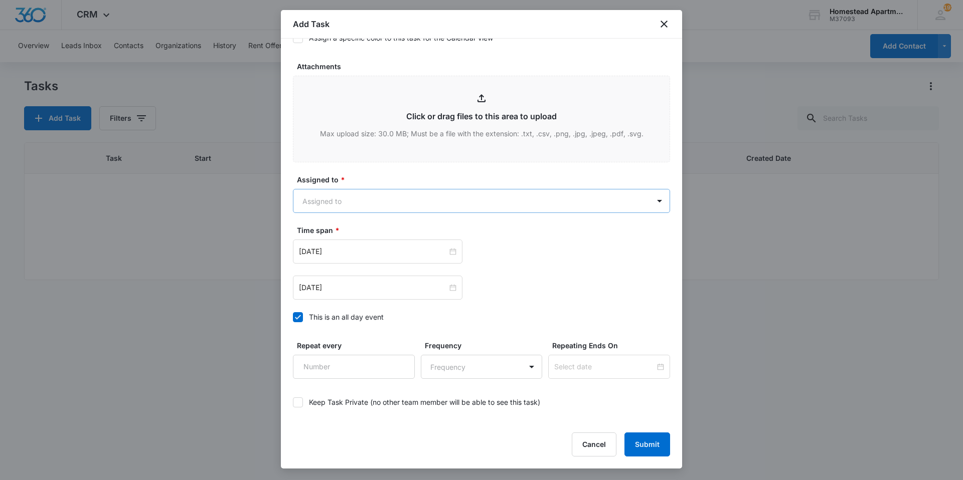
type textarea "The door to the washing machine is off the hinges and missing knob."
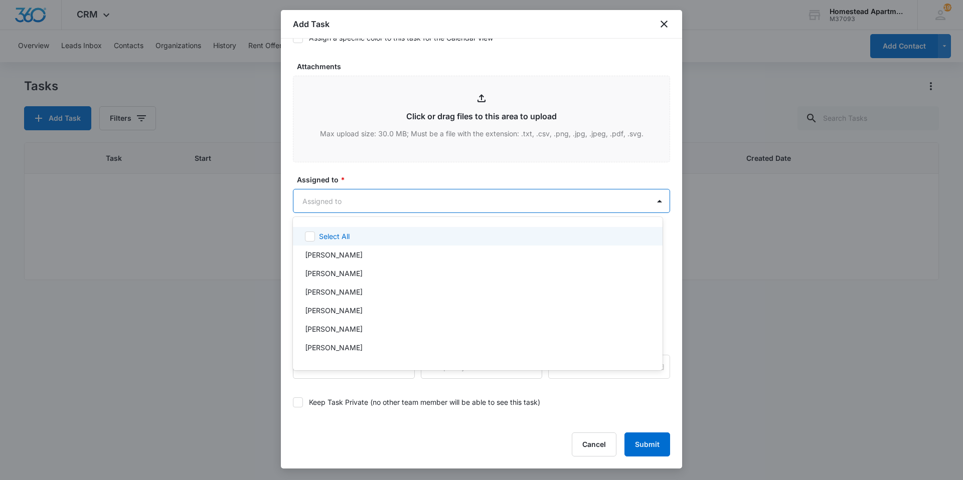
click at [334, 202] on body "CRM Apps Reputation Websites Forms CRM Email Social Content Intelligence Files …" at bounding box center [481, 240] width 963 height 480
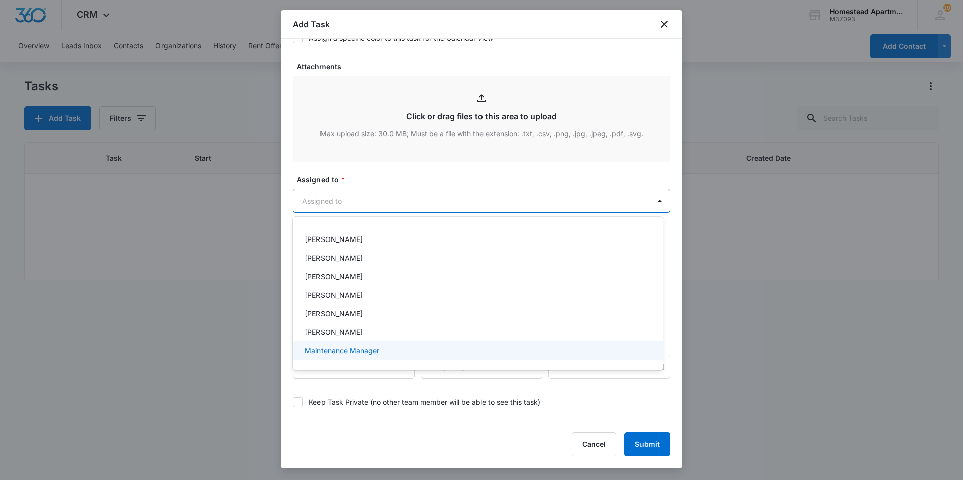
scroll to position [163, 0]
click at [336, 348] on p "[PERSON_NAME]" at bounding box center [334, 351] width 58 height 11
click at [401, 176] on div at bounding box center [481, 240] width 963 height 480
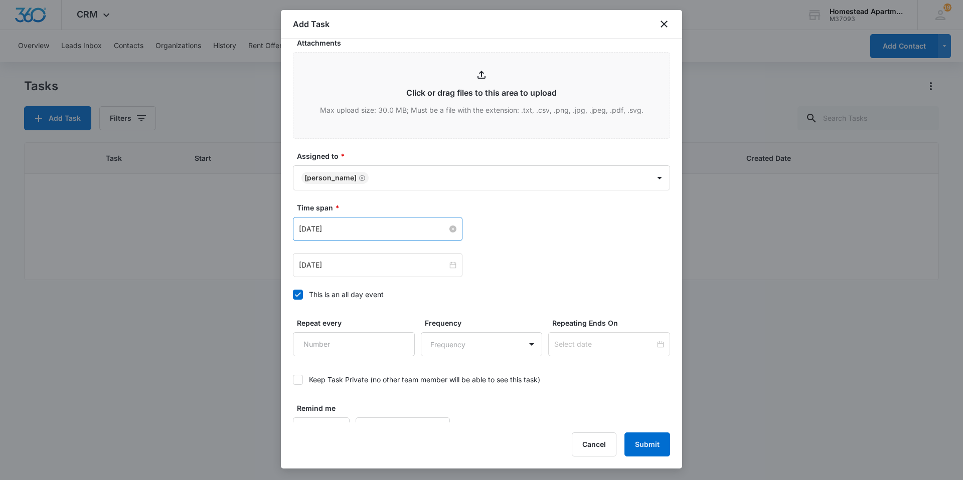
scroll to position [544, 0]
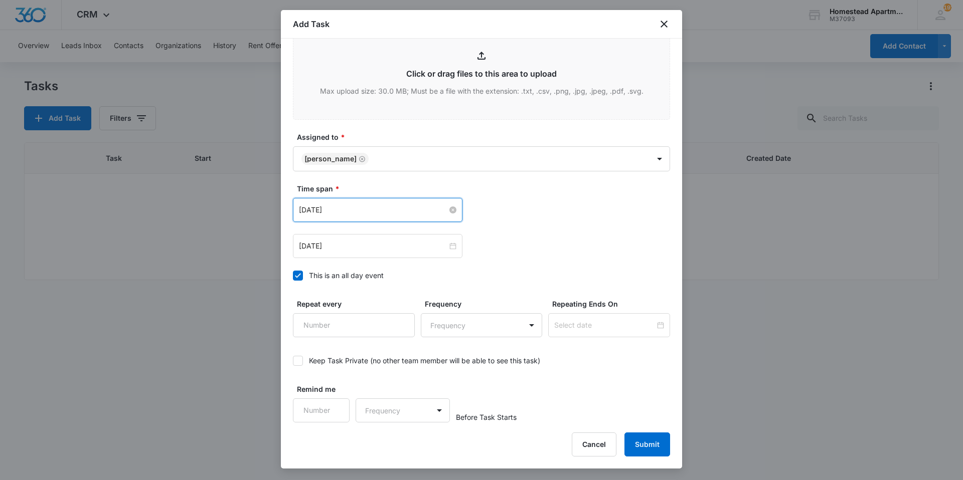
click at [368, 213] on input "[DATE]" at bounding box center [373, 210] width 148 height 11
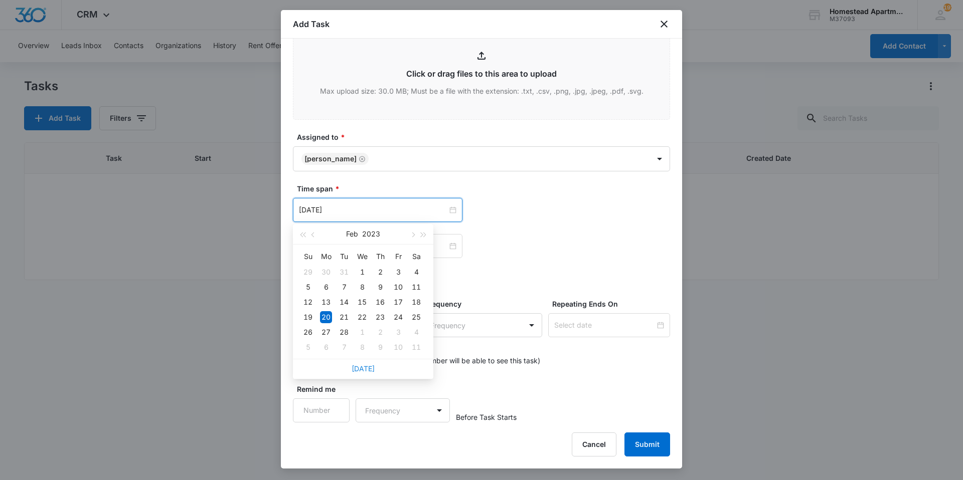
click at [367, 372] on link "[DATE]" at bounding box center [363, 369] width 23 height 9
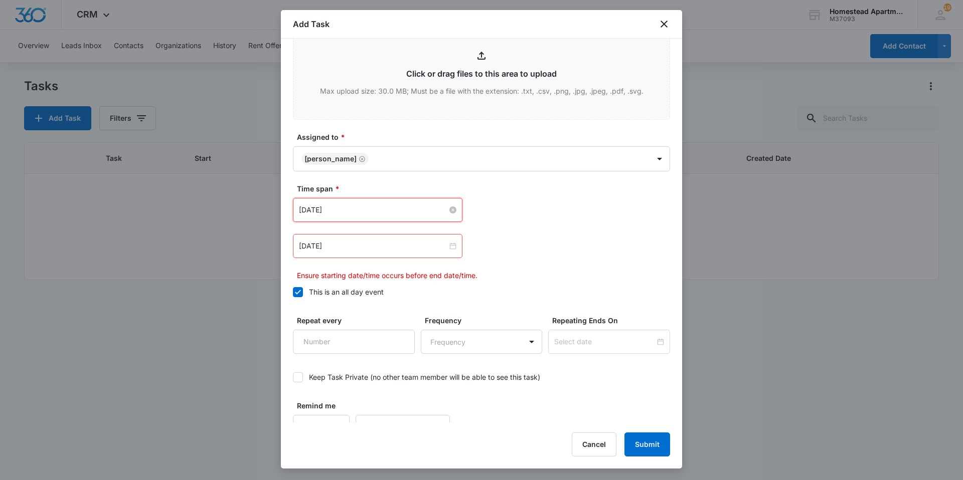
click at [372, 212] on input "[DATE]" at bounding box center [373, 210] width 148 height 11
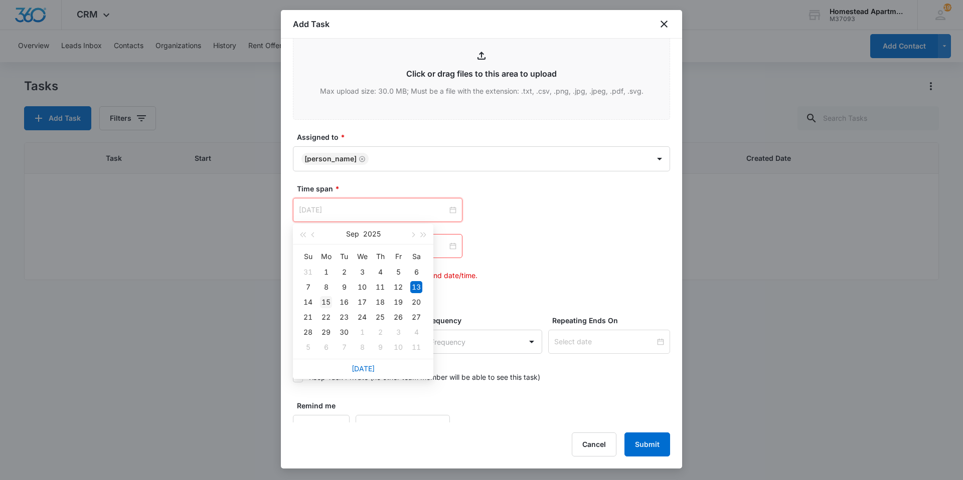
type input "[DATE]"
click at [321, 300] on div "15" at bounding box center [326, 302] width 12 height 12
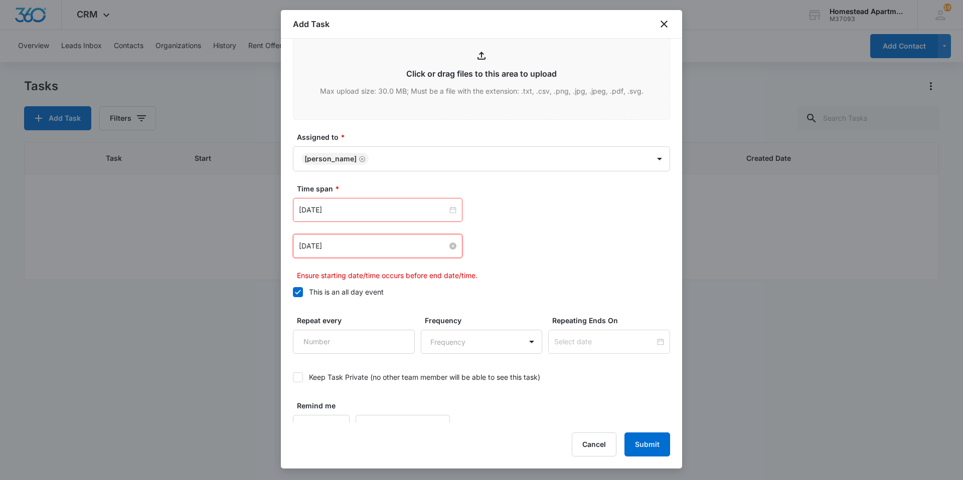
click at [353, 249] on input "[DATE]" at bounding box center [373, 246] width 148 height 11
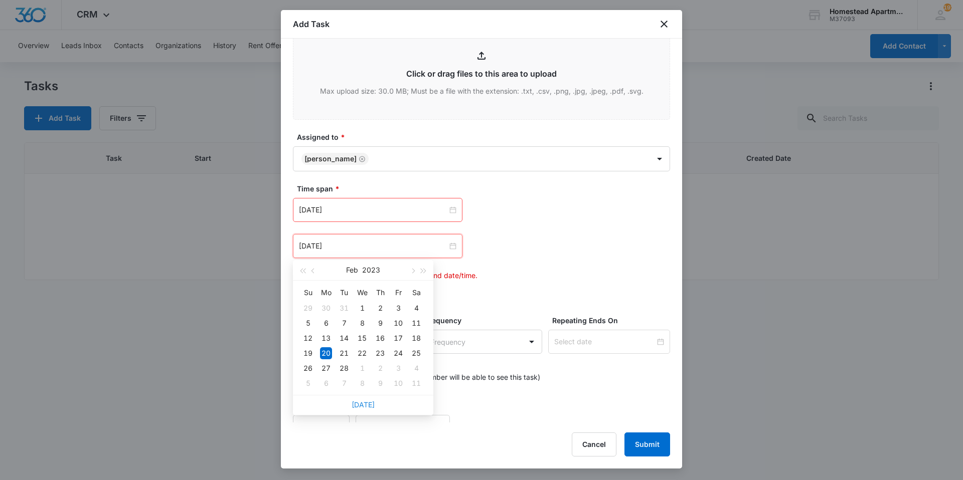
click at [359, 403] on link "[DATE]" at bounding box center [363, 405] width 23 height 9
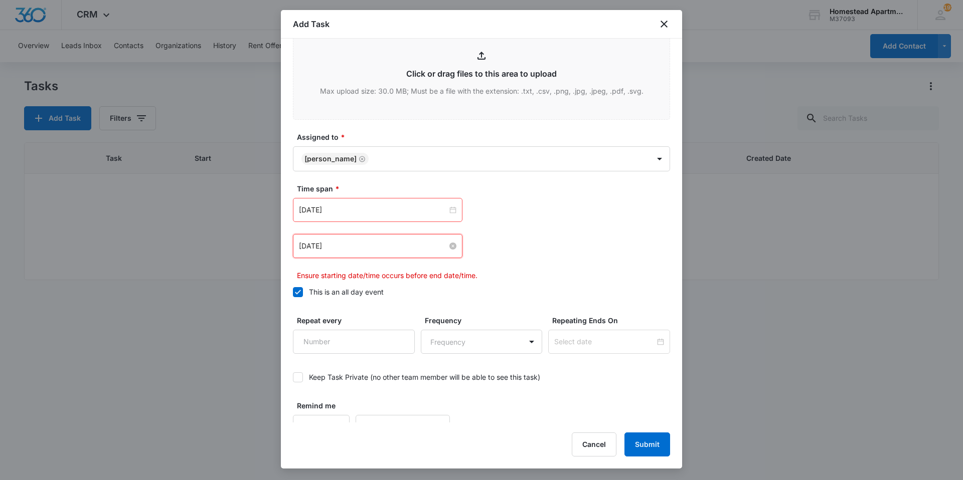
click at [362, 245] on input "[DATE]" at bounding box center [373, 246] width 148 height 11
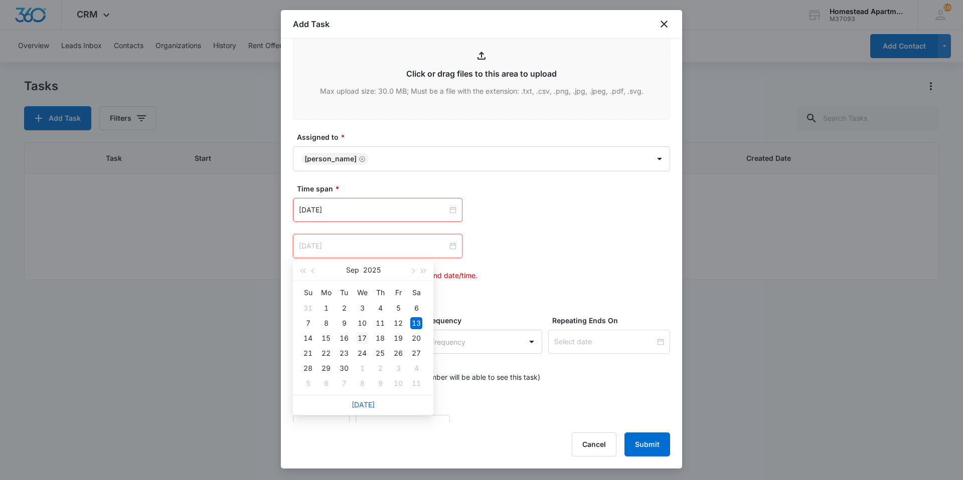
type input "[DATE]"
click at [365, 337] on div "17" at bounding box center [362, 338] width 12 height 12
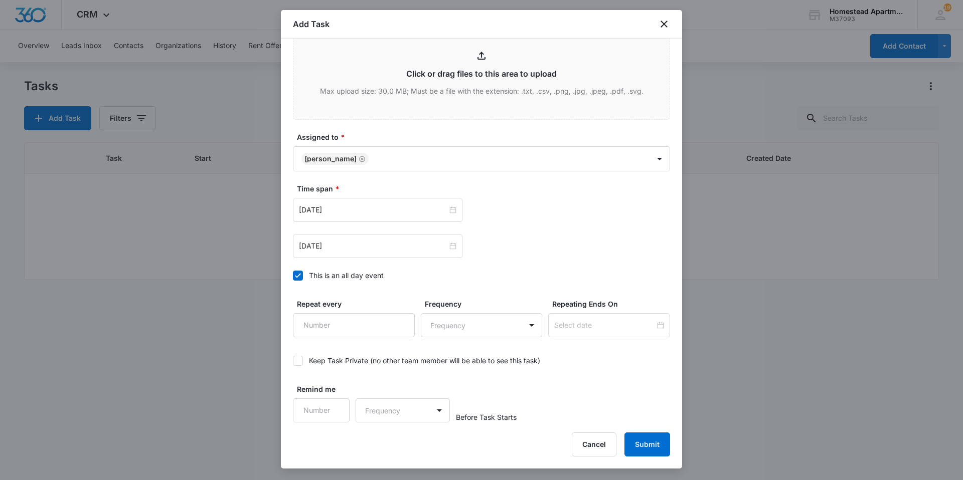
click at [507, 255] on div "[DATE] [DATE] Su Mo Tu We Th Fr Sa 31 1 2 3 4 5 6 7 8 9 10 11 12 13 14 15 16 17…" at bounding box center [481, 246] width 377 height 24
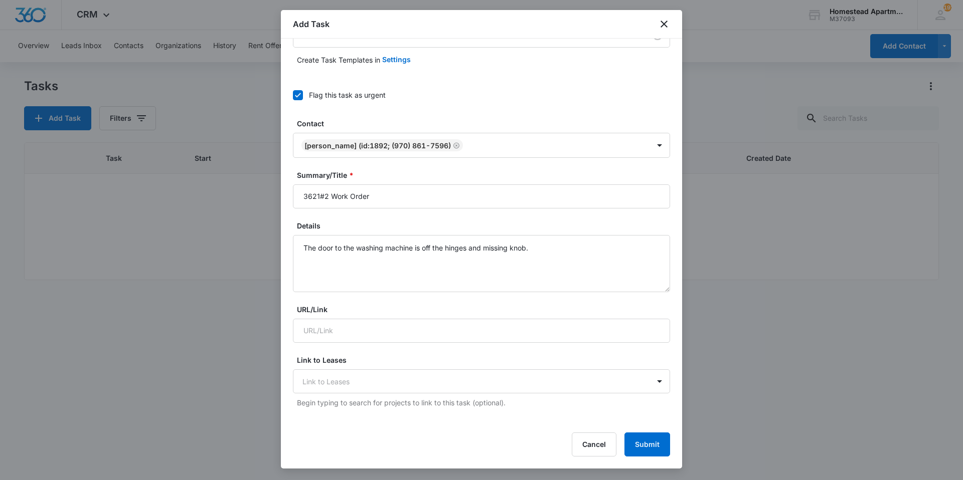
scroll to position [0, 0]
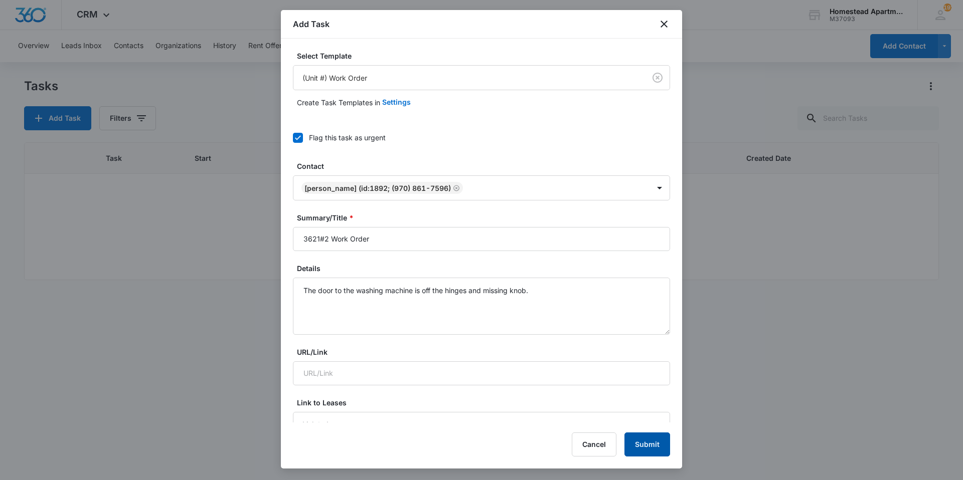
click at [644, 447] on button "Submit" at bounding box center [647, 445] width 46 height 24
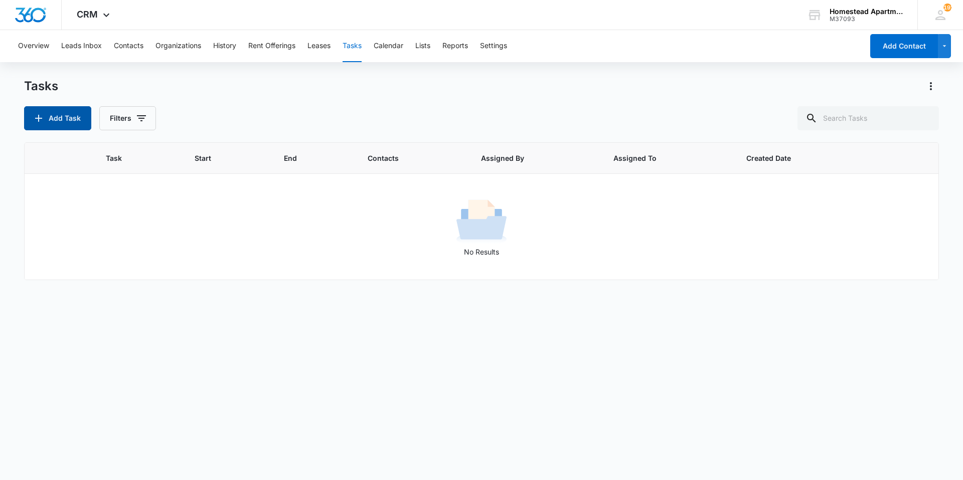
click at [59, 125] on button "Add Task" at bounding box center [57, 118] width 67 height 24
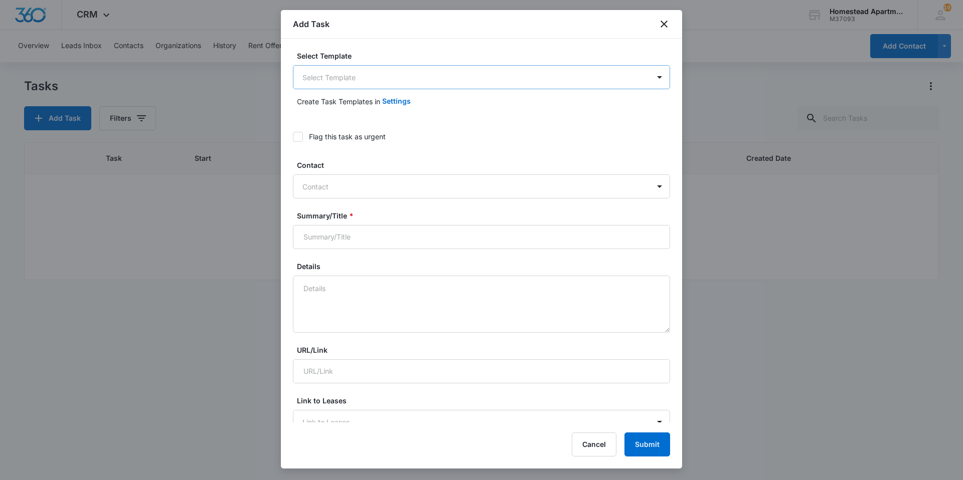
click at [404, 79] on body "CRM Apps Reputation Websites Forms CRM Email Social Content Intelligence Files …" at bounding box center [481, 240] width 963 height 480
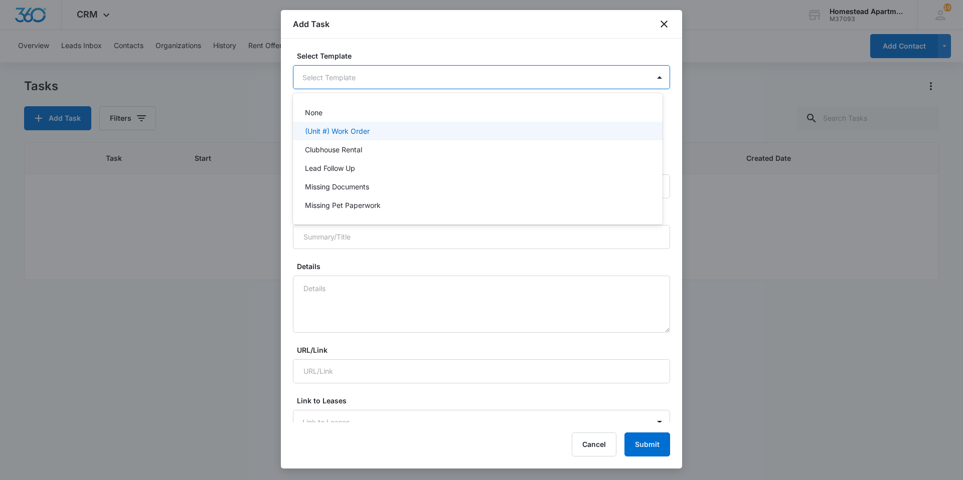
click at [374, 136] on div "(Unit #) Work Order" at bounding box center [476, 131] width 343 height 11
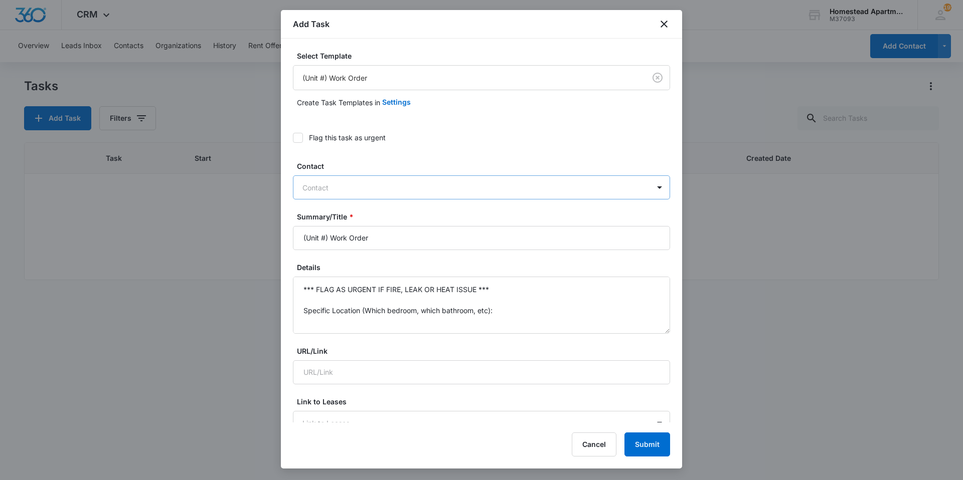
click at [344, 191] on div at bounding box center [475, 188] width 346 height 13
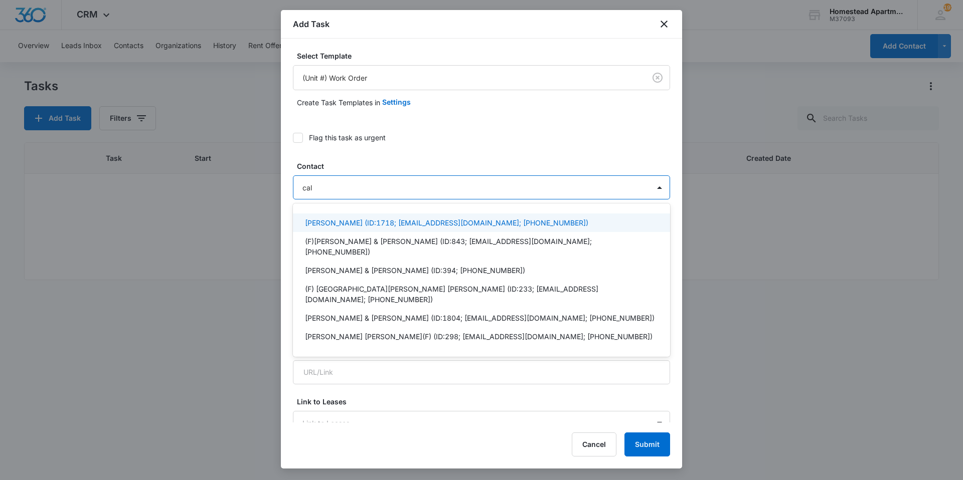
type input "cali"
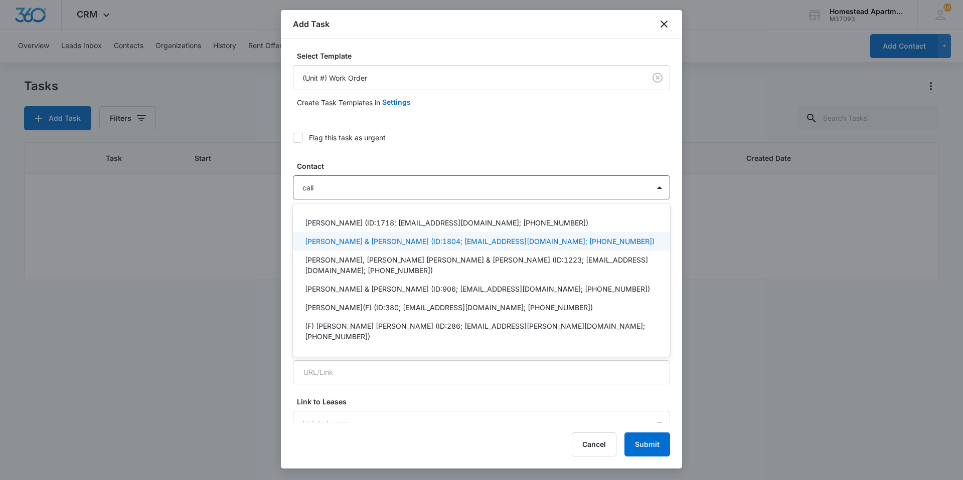
click at [406, 244] on p "[PERSON_NAME] & [PERSON_NAME] (ID:1804; [EMAIL_ADDRESS][DOMAIN_NAME]; [PHONE_NU…" at bounding box center [480, 241] width 350 height 11
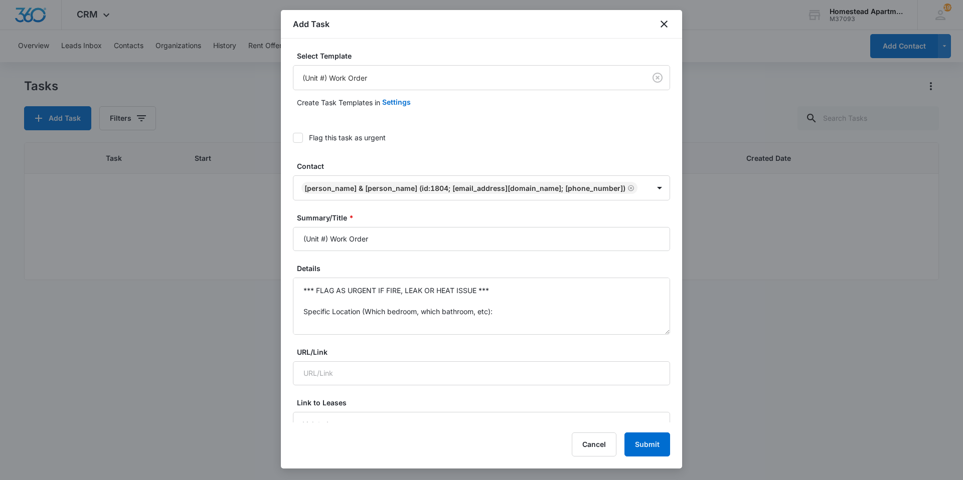
click at [526, 146] on div "Flag this task as urgent" at bounding box center [481, 137] width 377 height 23
drag, startPoint x: 397, startPoint y: 250, endPoint x: 267, endPoint y: 264, distance: 130.6
click at [267, 264] on body "CRM Apps Reputation Websites Forms CRM Email Social Content Intelligence Files …" at bounding box center [481, 240] width 963 height 480
type input "3621#3 Work order"
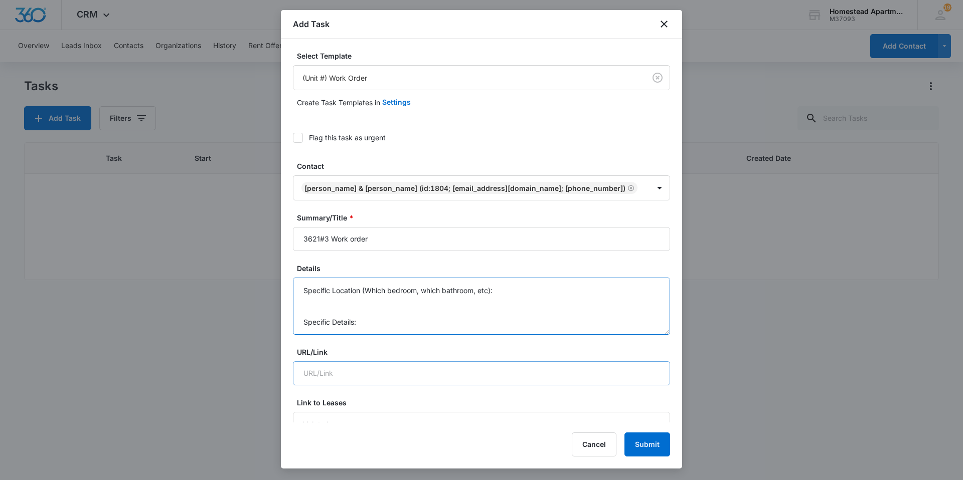
drag, startPoint x: 302, startPoint y: 304, endPoint x: 508, endPoint y: 380, distance: 220.2
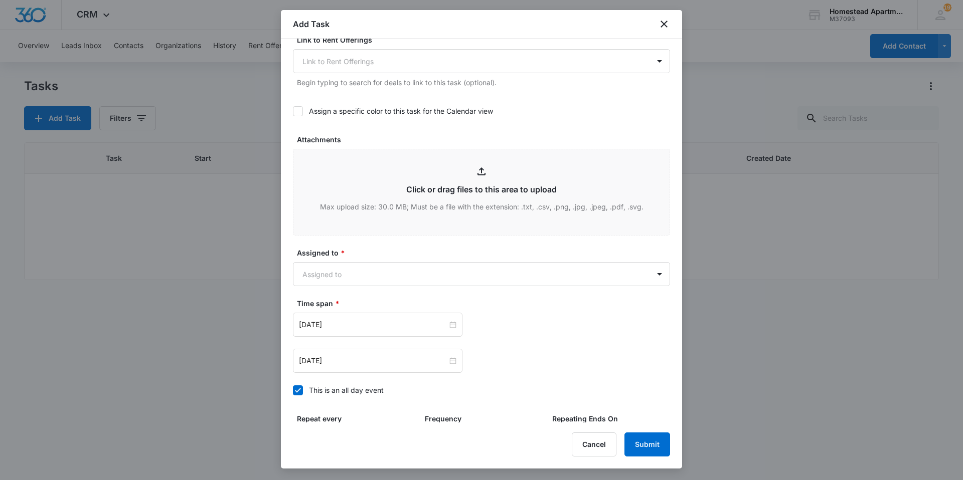
scroll to position [501, 0]
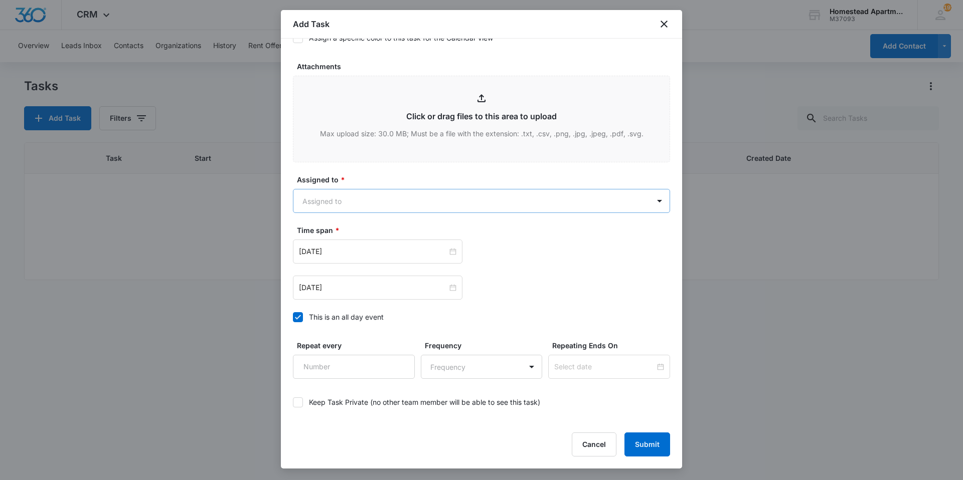
type textarea "Washing machine is making noise and not washing clothes properly."
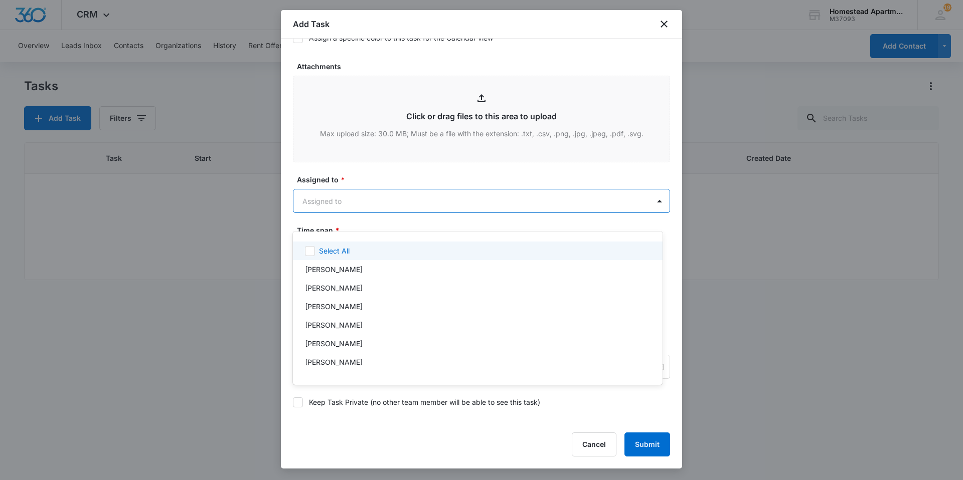
click at [380, 217] on body "CRM Apps Reputation Websites Forms CRM Email Social Content Intelligence Files …" at bounding box center [481, 240] width 963 height 480
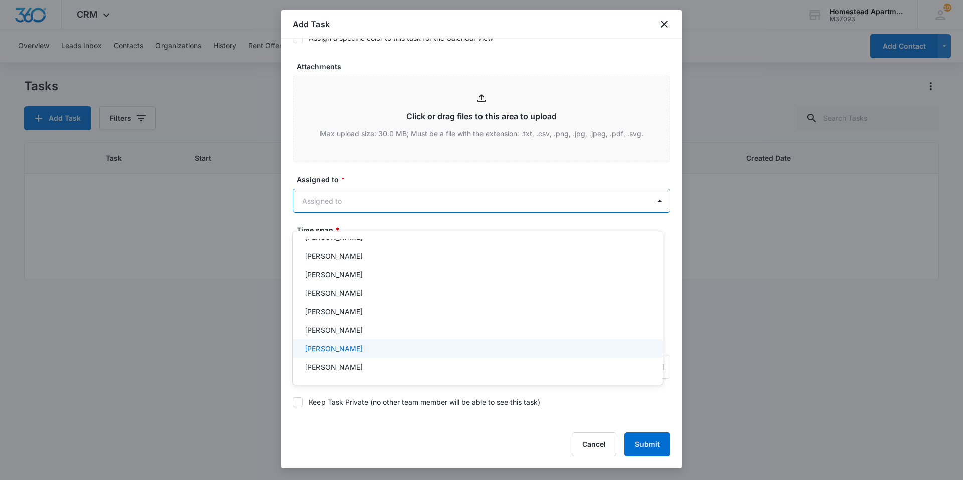
scroll to position [163, 0]
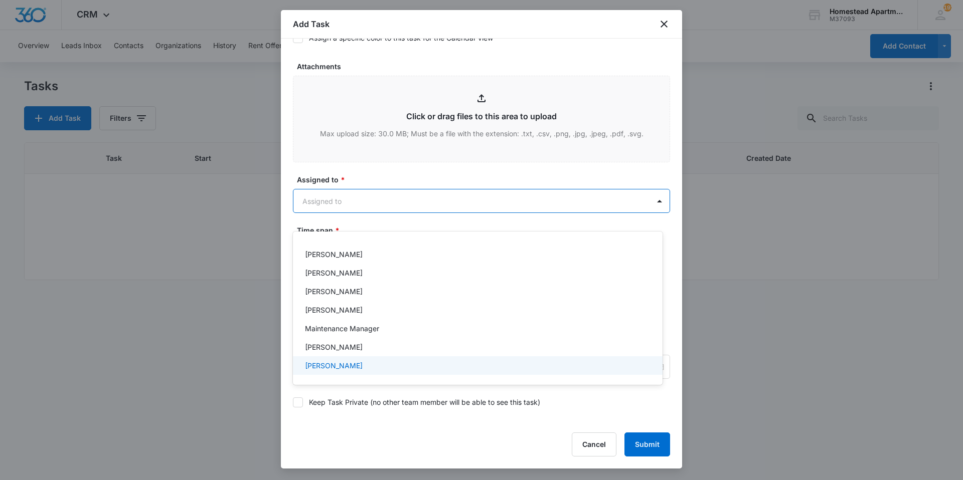
click at [319, 360] on div "[PERSON_NAME]" at bounding box center [478, 366] width 370 height 19
click at [376, 188] on div at bounding box center [481, 240] width 963 height 480
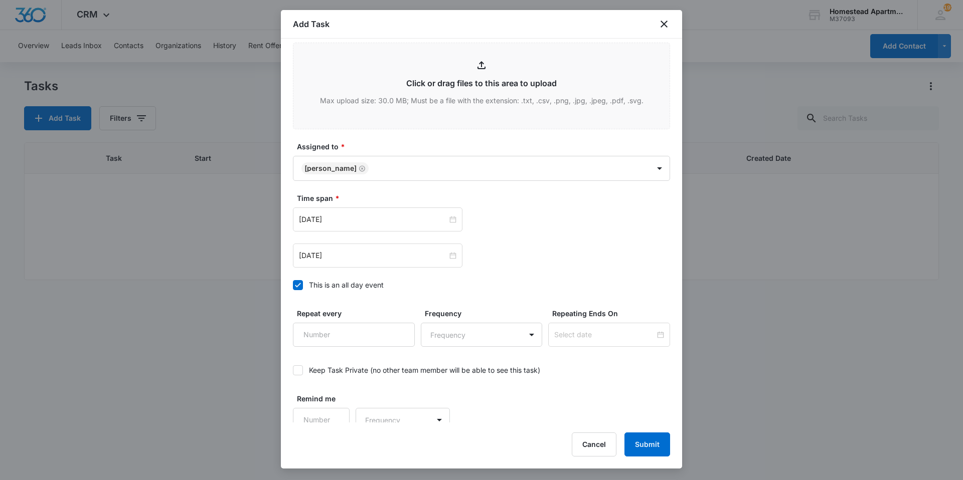
scroll to position [552, 0]
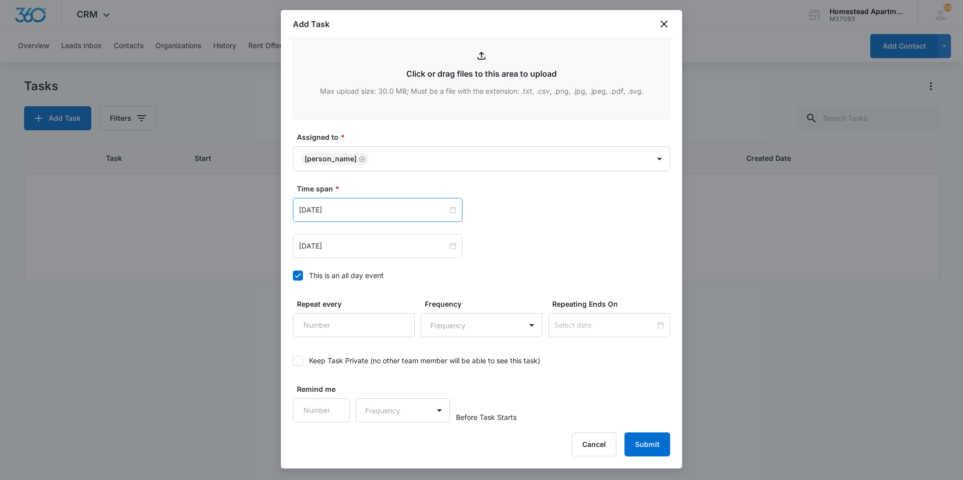
click at [368, 207] on div "[DATE]" at bounding box center [377, 210] width 169 height 24
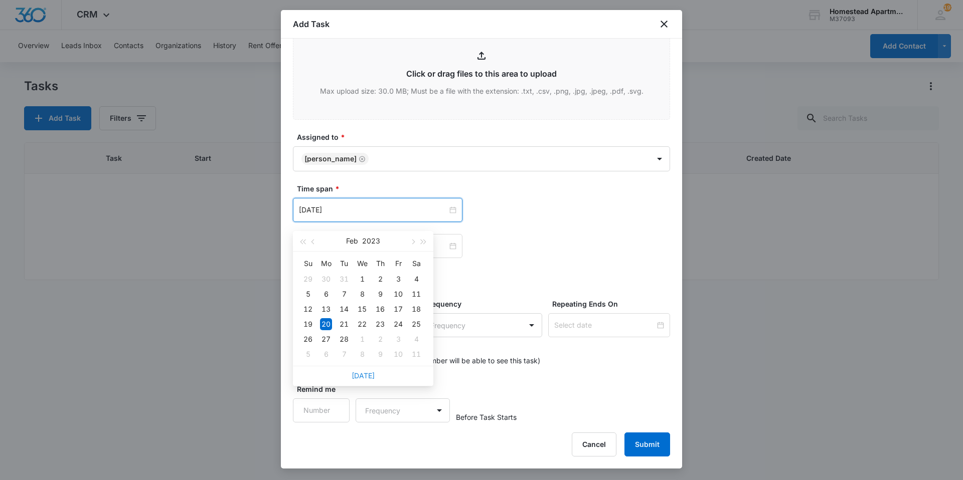
click at [369, 372] on link "[DATE]" at bounding box center [363, 376] width 23 height 9
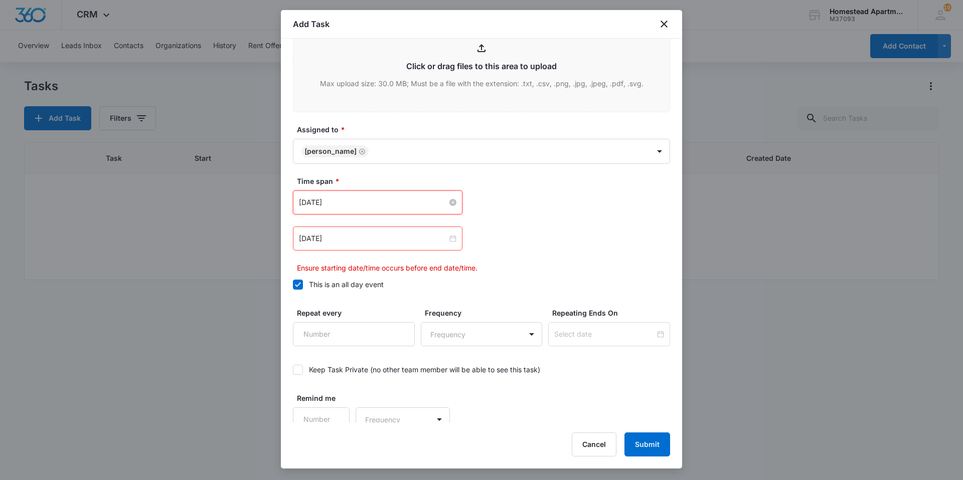
click at [370, 208] on input "[DATE]" at bounding box center [373, 202] width 148 height 11
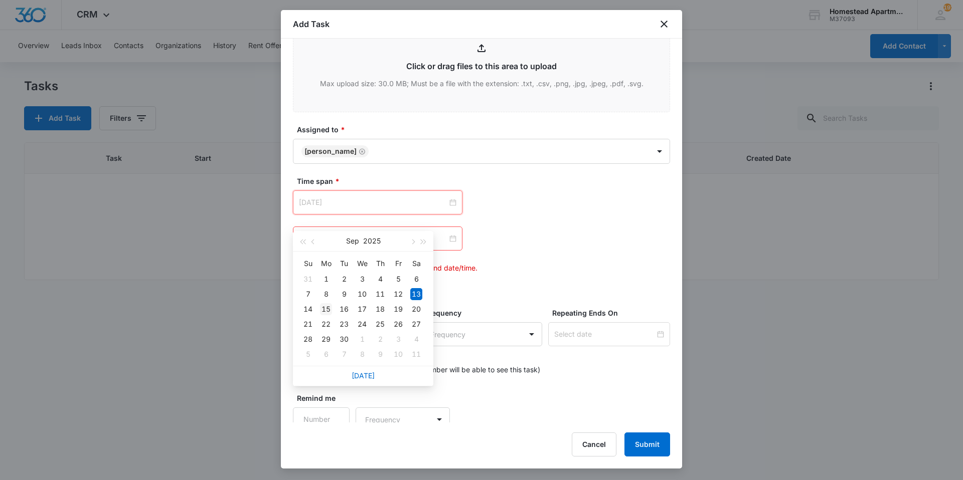
type input "[DATE]"
click at [328, 312] on div "15" at bounding box center [326, 309] width 12 height 12
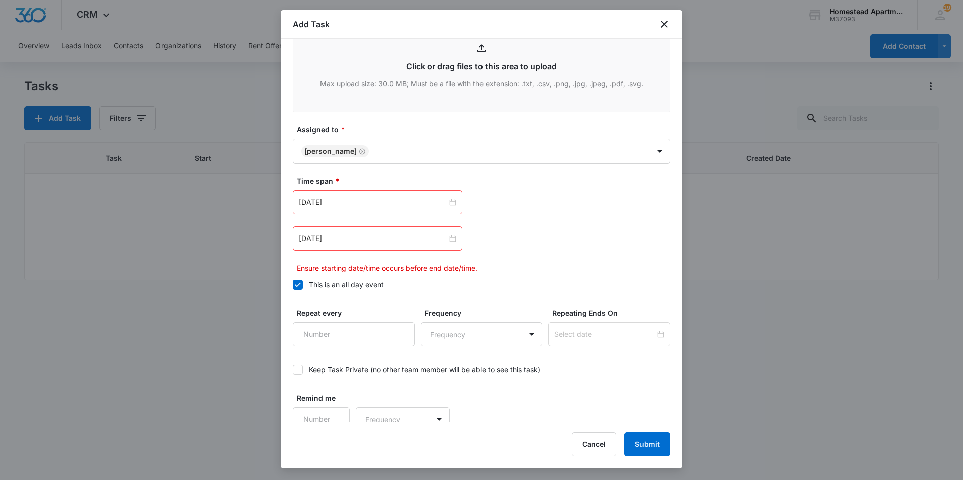
click at [542, 273] on div "[DATE] [DATE] Su Mo Tu We Th Fr Sa 31 1 2 3 4 5 6 7 8 9 10 11 12 13 14 15 16 17…" at bounding box center [481, 232] width 377 height 83
click at [344, 244] on input "[DATE]" at bounding box center [373, 238] width 148 height 11
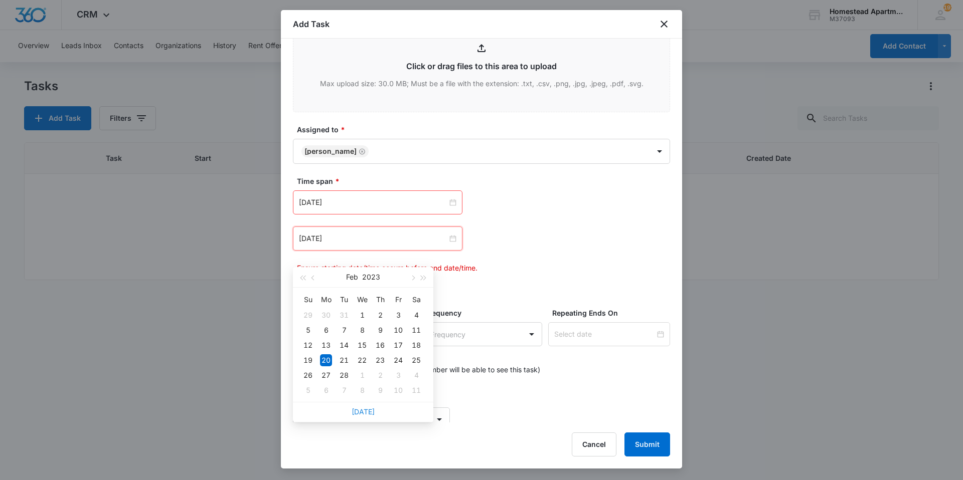
click at [357, 410] on link "[DATE]" at bounding box center [363, 412] width 23 height 9
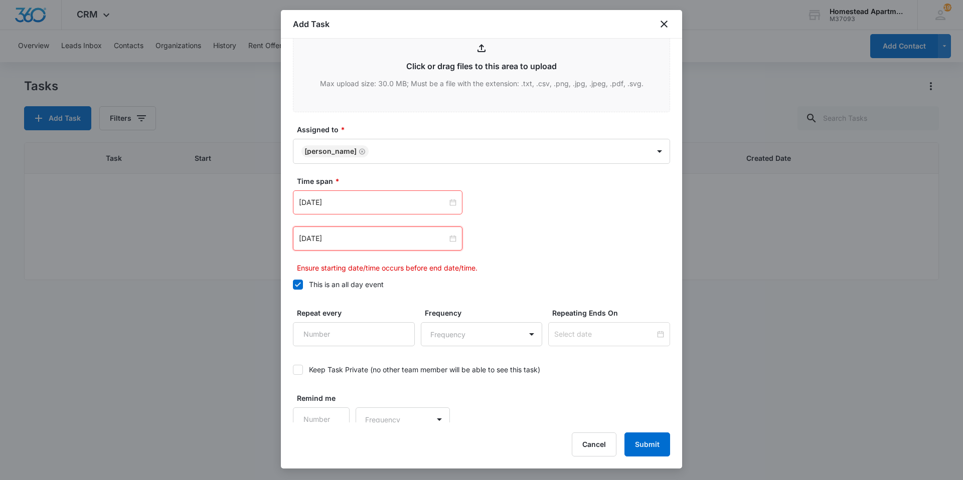
click at [358, 251] on div "[DATE]" at bounding box center [377, 239] width 169 height 24
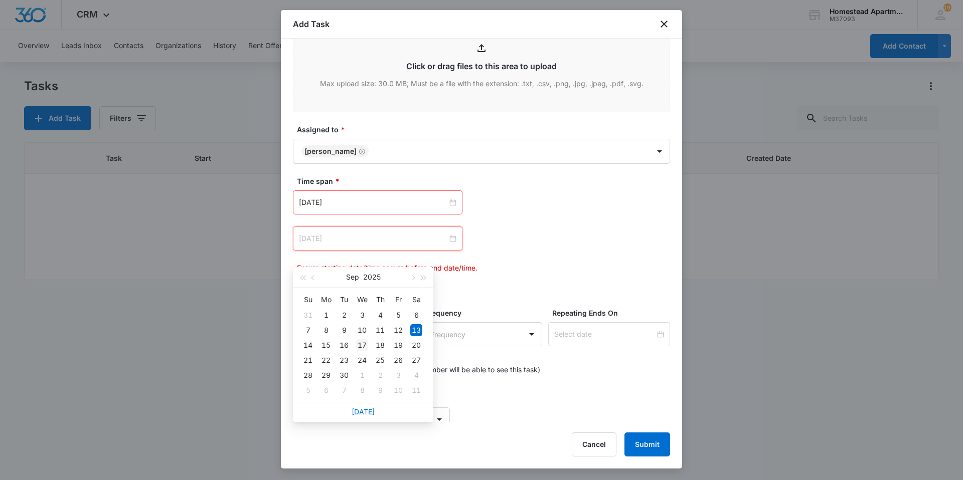
type input "[DATE]"
click at [358, 345] on div "17" at bounding box center [362, 345] width 12 height 12
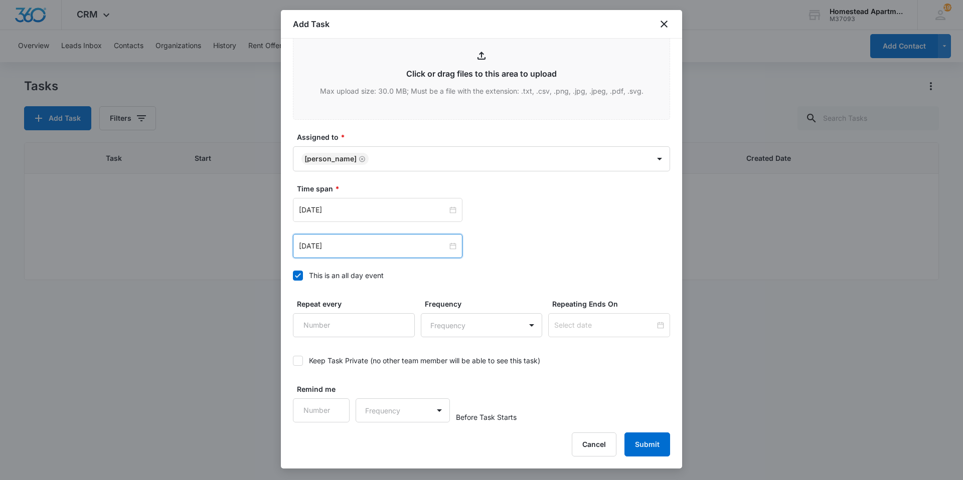
scroll to position [559, 0]
click at [644, 439] on button "Submit" at bounding box center [647, 445] width 46 height 24
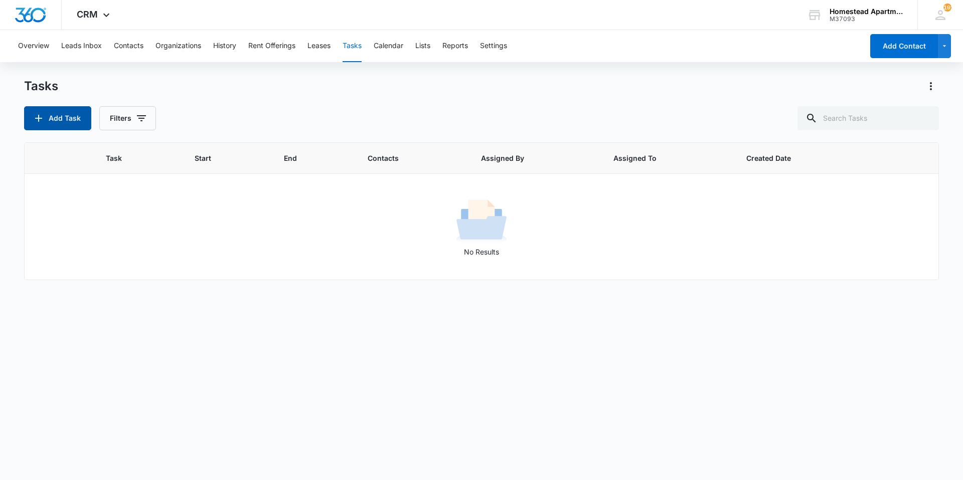
click at [57, 114] on button "Add Task" at bounding box center [57, 118] width 67 height 24
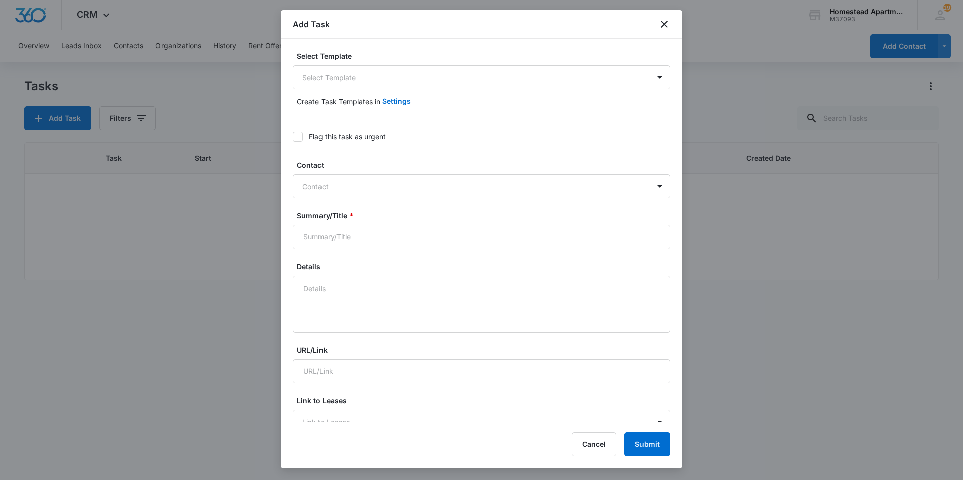
click at [349, 64] on div "Select Template Select Template" at bounding box center [481, 70] width 377 height 39
click at [342, 72] on body "CRM Apps Reputation Websites Forms CRM Email Social Content Intelligence Files …" at bounding box center [481, 240] width 963 height 480
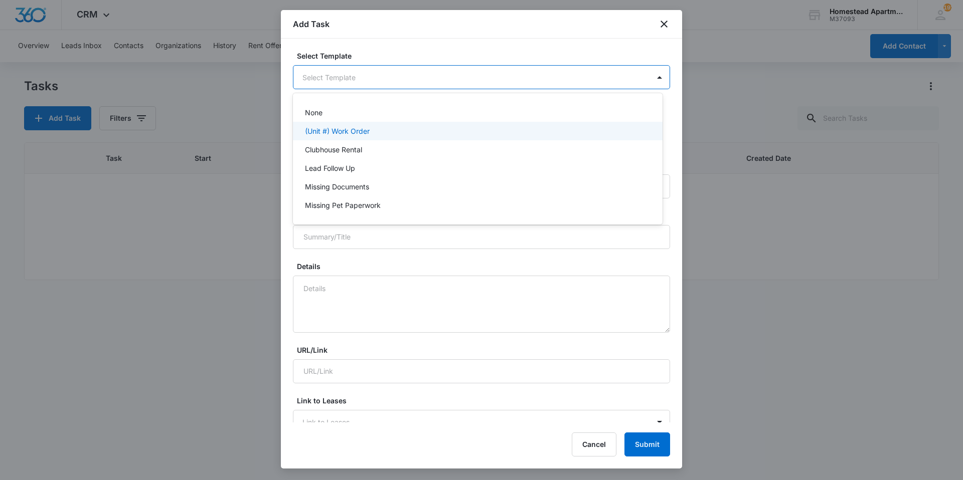
click at [339, 128] on p "(Unit #) Work Order" at bounding box center [337, 131] width 65 height 11
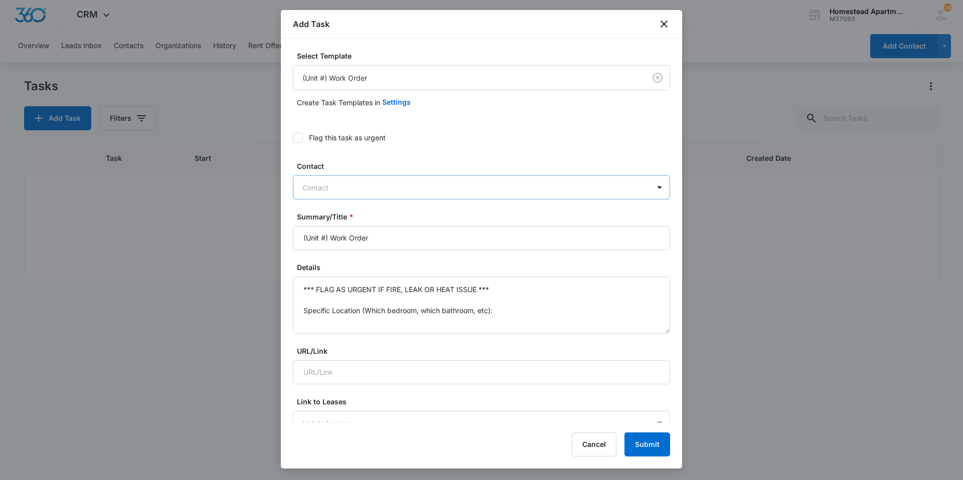
click at [326, 190] on div at bounding box center [475, 188] width 346 height 13
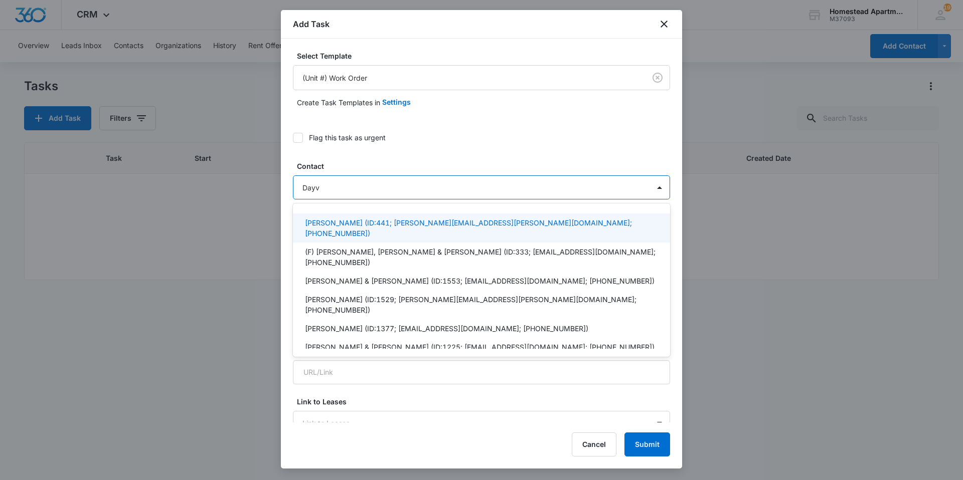
type input "Dayvi"
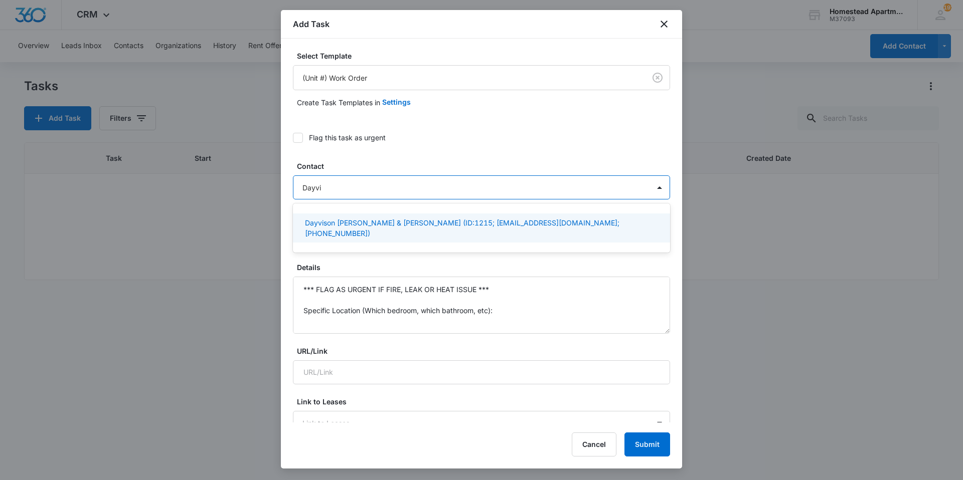
click at [372, 233] on p "Dayvison [PERSON_NAME] & [PERSON_NAME] (ID:1215; [EMAIL_ADDRESS][DOMAIN_NAME]; …" at bounding box center [480, 228] width 351 height 21
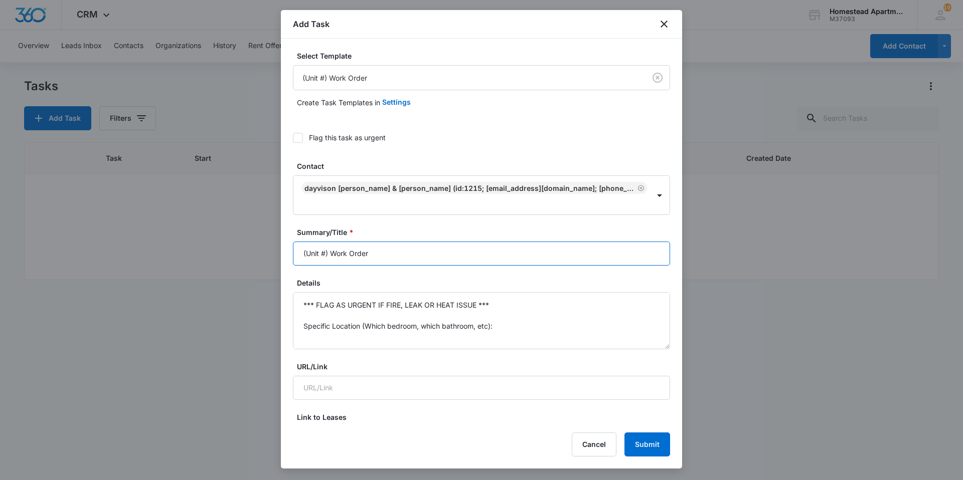
drag, startPoint x: 417, startPoint y: 247, endPoint x: 295, endPoint y: 259, distance: 122.0
click at [295, 259] on input "(Unit #) Work Order" at bounding box center [481, 254] width 377 height 24
type input "3635#1 Work Order"
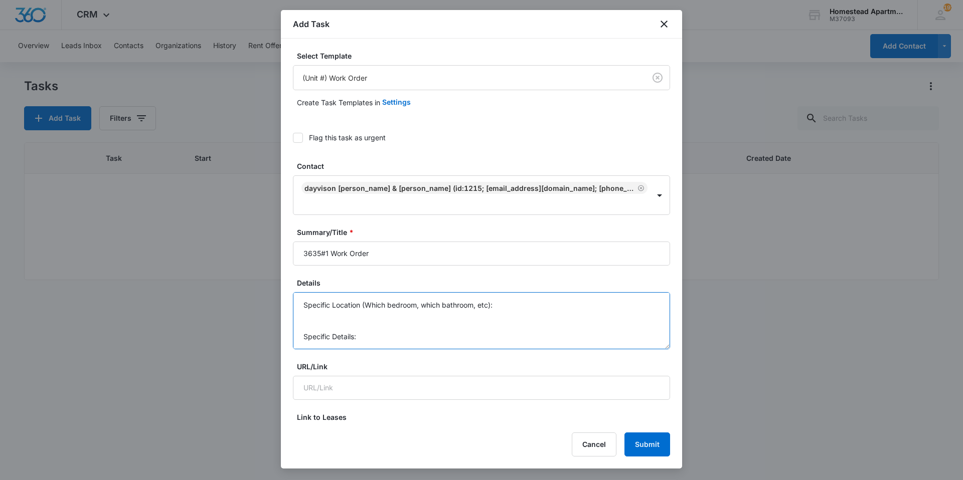
scroll to position [74, 0]
drag, startPoint x: 304, startPoint y: 307, endPoint x: 477, endPoint y: 373, distance: 185.1
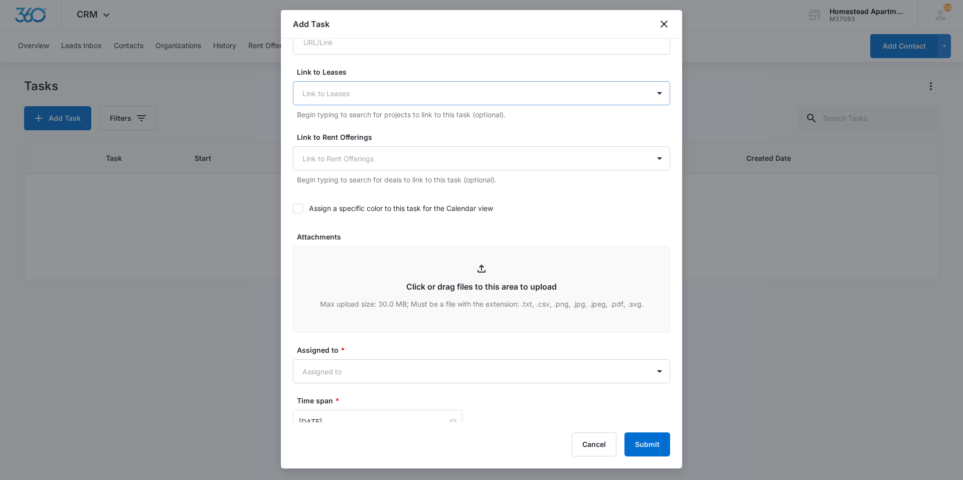
scroll to position [351, 0]
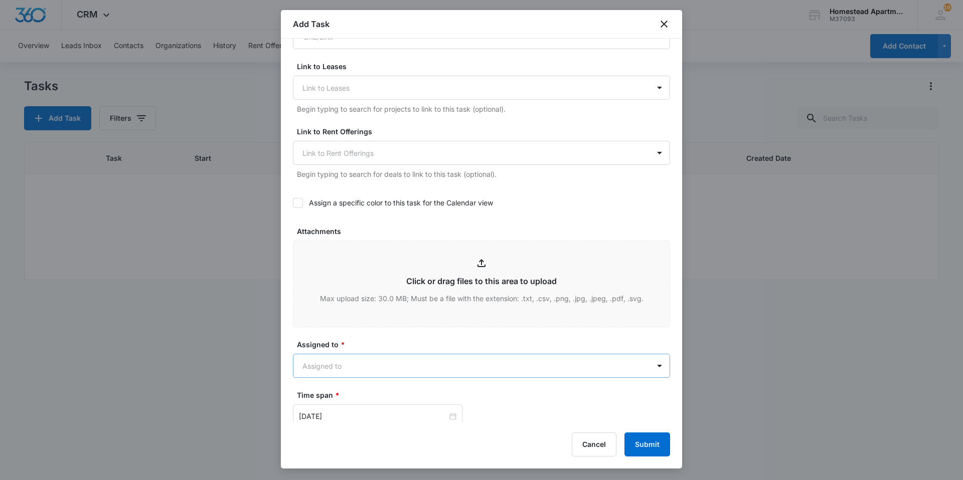
type textarea "Needs lights replaced in kitchen and the long ones above the sink."
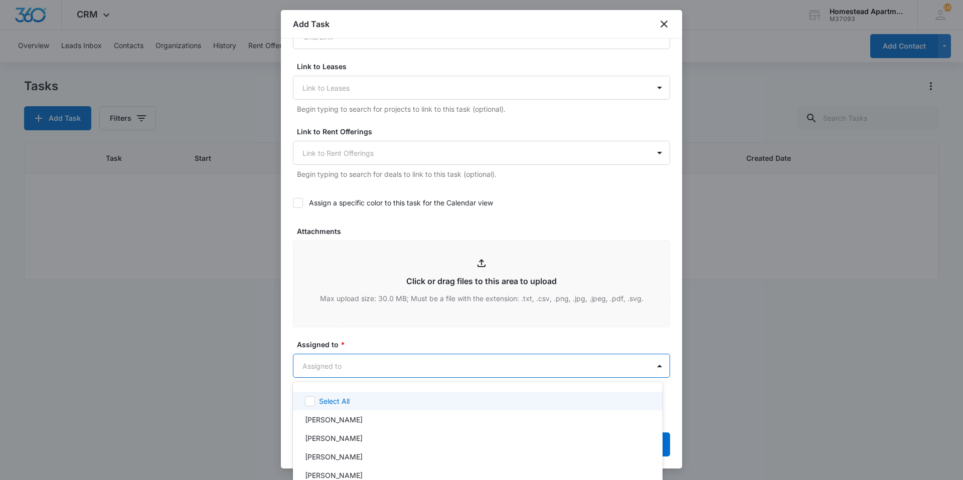
click at [354, 370] on body "CRM Apps Reputation Websites Forms CRM Email Social Content Intelligence Files …" at bounding box center [481, 240] width 963 height 480
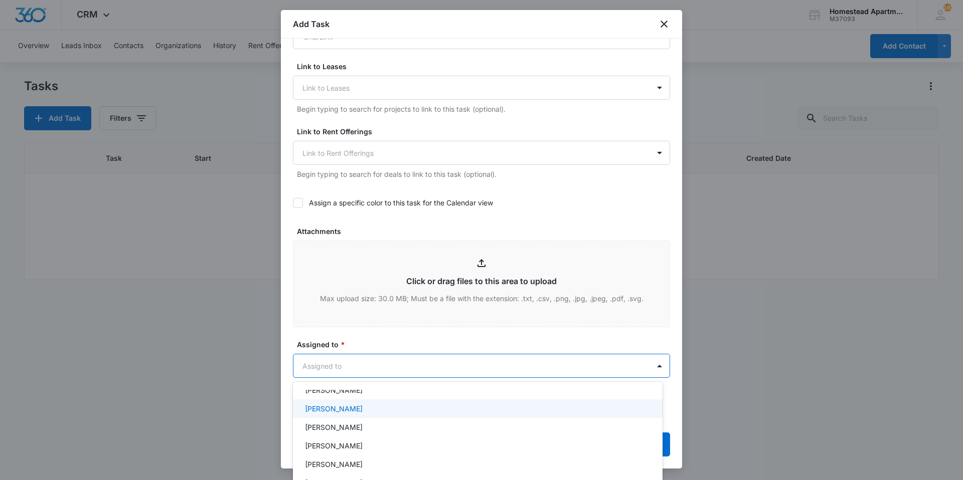
scroll to position [207, 0]
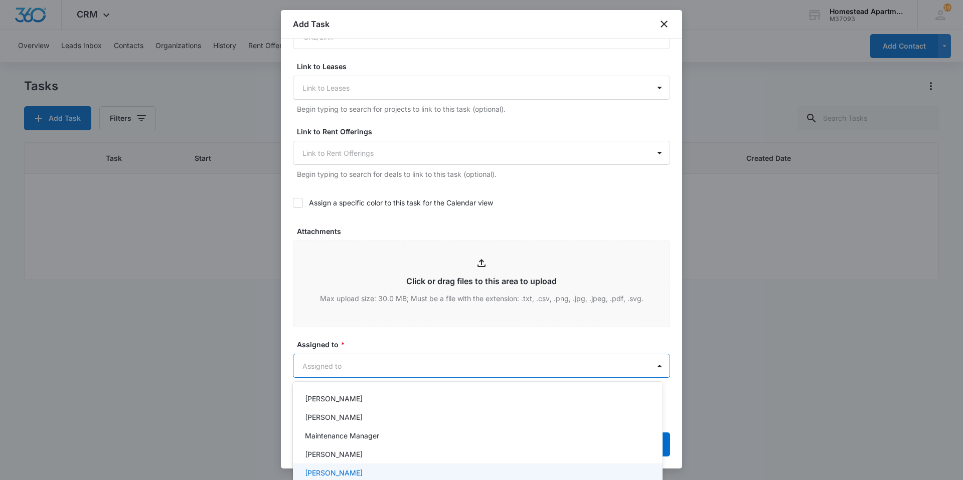
click at [336, 474] on p "[PERSON_NAME]" at bounding box center [334, 473] width 58 height 11
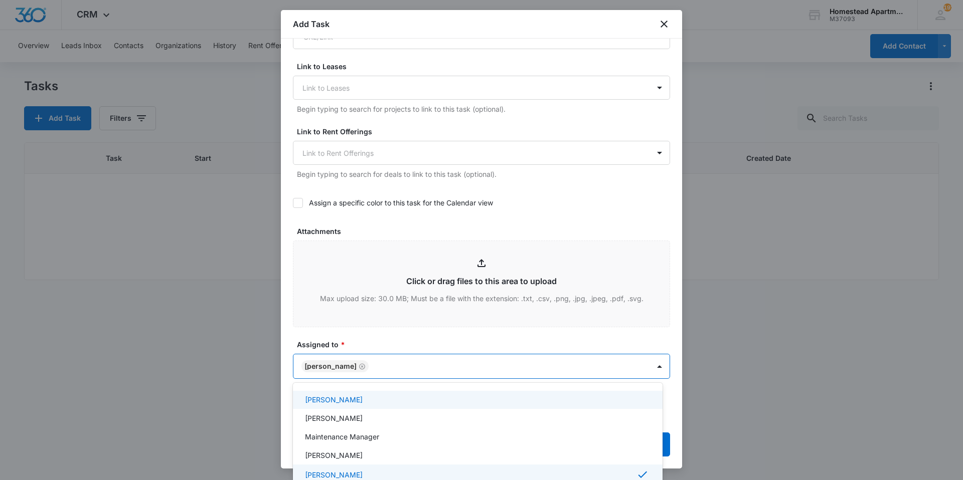
click at [383, 338] on div at bounding box center [481, 240] width 963 height 480
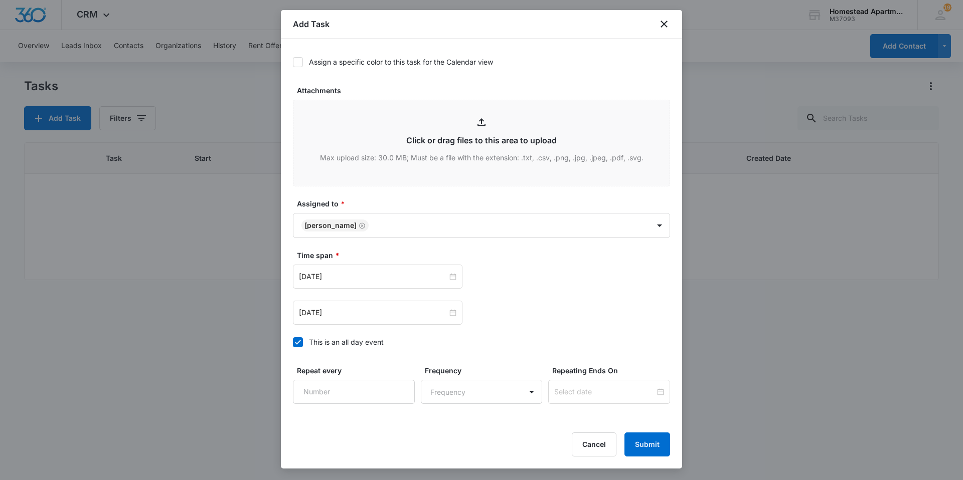
scroll to position [501, 0]
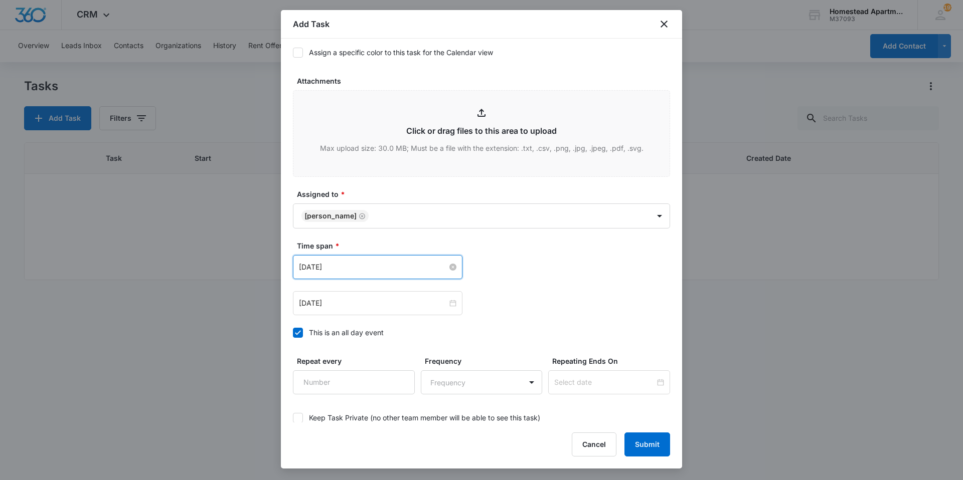
click at [370, 269] on input "[DATE]" at bounding box center [373, 267] width 148 height 11
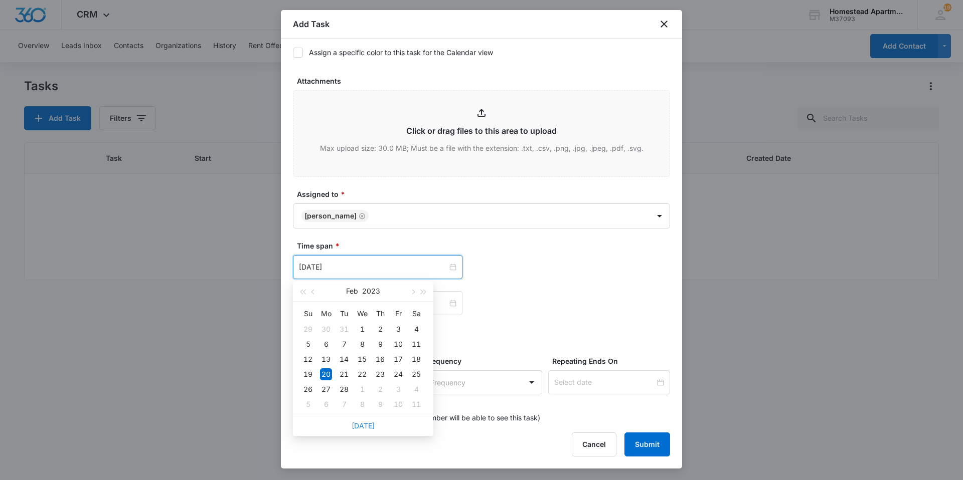
click at [371, 425] on link "[DATE]" at bounding box center [363, 426] width 23 height 9
type input "[DATE]"
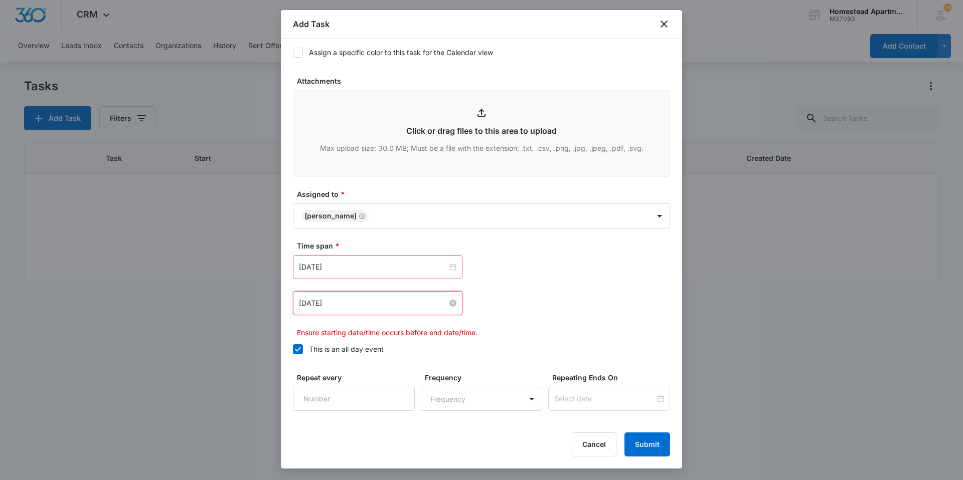
click at [409, 302] on input "[DATE]" at bounding box center [373, 303] width 148 height 11
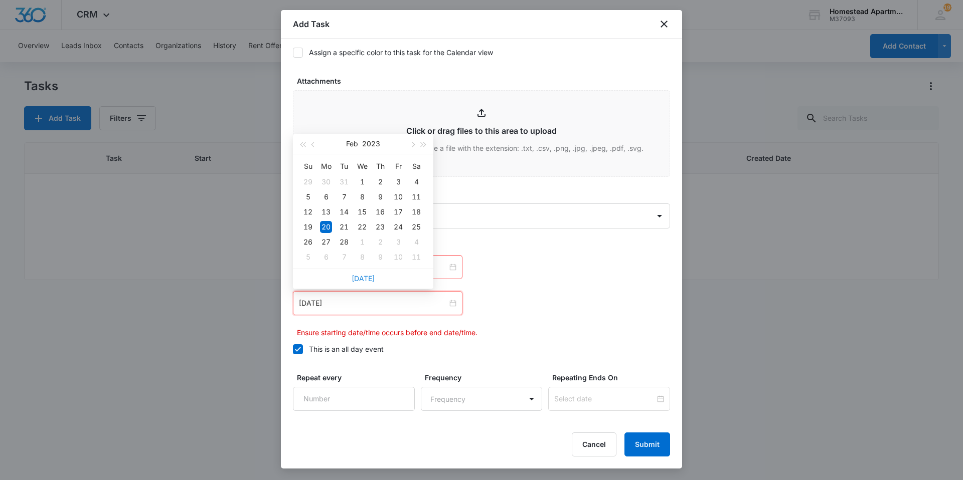
click at [365, 279] on link "[DATE]" at bounding box center [363, 278] width 23 height 9
type input "[DATE]"
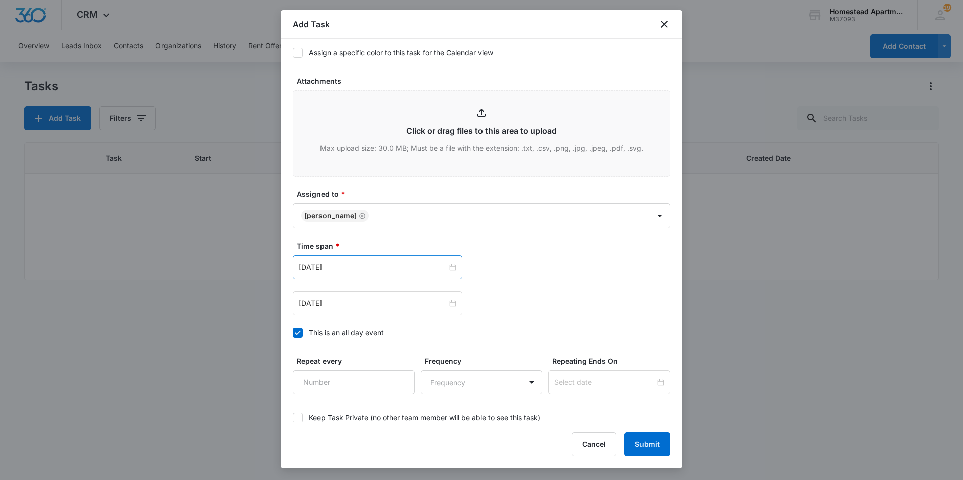
click at [347, 260] on div "[DATE]" at bounding box center [377, 267] width 169 height 24
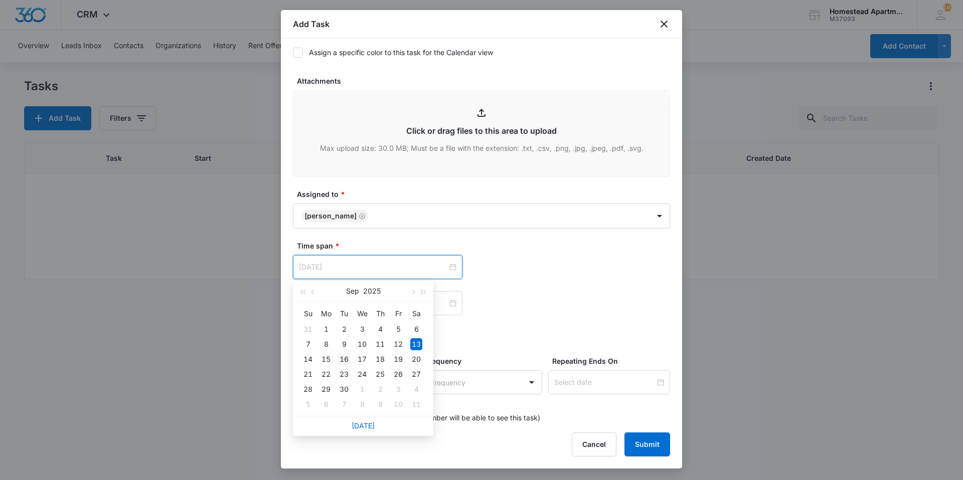
type input "[DATE]"
click at [340, 360] on div "16" at bounding box center [344, 360] width 12 height 12
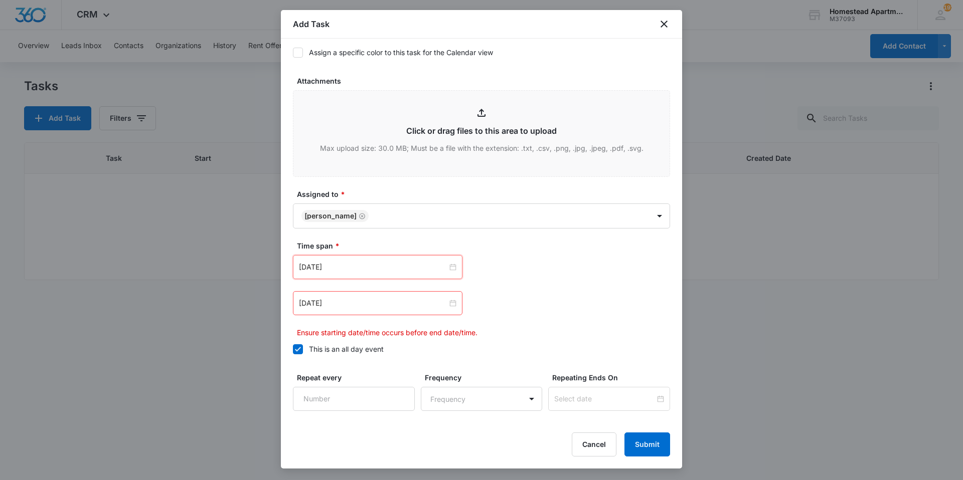
click at [488, 298] on div "[DATE] [DATE] Su Mo Tu We Th Fr Sa 31 1 2 3 4 5 6 7 8 9 10 11 12 13 14 15 16 17…" at bounding box center [481, 303] width 377 height 24
click at [389, 305] on input "[DATE]" at bounding box center [373, 303] width 148 height 11
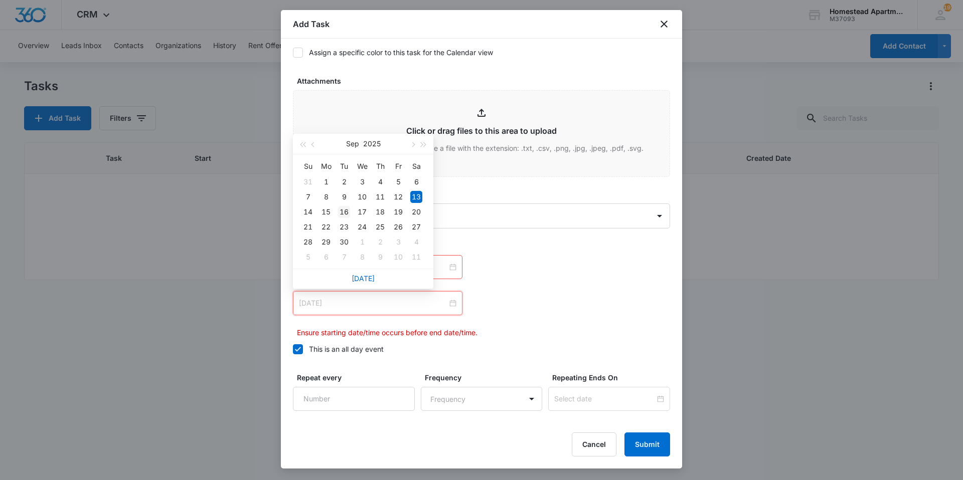
type input "[DATE]"
click at [343, 212] on div "16" at bounding box center [344, 212] width 12 height 12
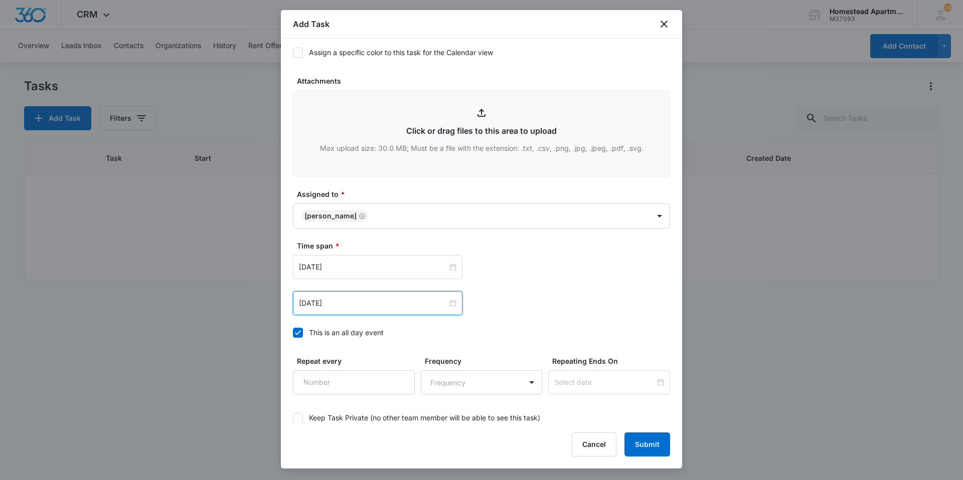
click at [514, 275] on div "[DATE] [DATE] Su Mo Tu We Th Fr Sa 31 1 2 3 4 5 6 7 8 9 10 11 12 13 14 15 16 17…" at bounding box center [481, 267] width 377 height 24
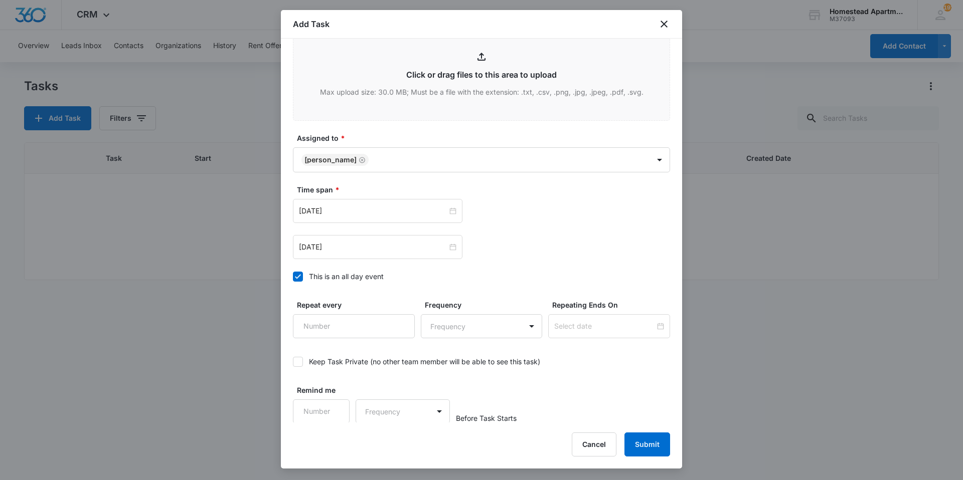
scroll to position [559, 0]
click at [640, 446] on button "Submit" at bounding box center [647, 445] width 46 height 24
